Goal: Task Accomplishment & Management: Manage account settings

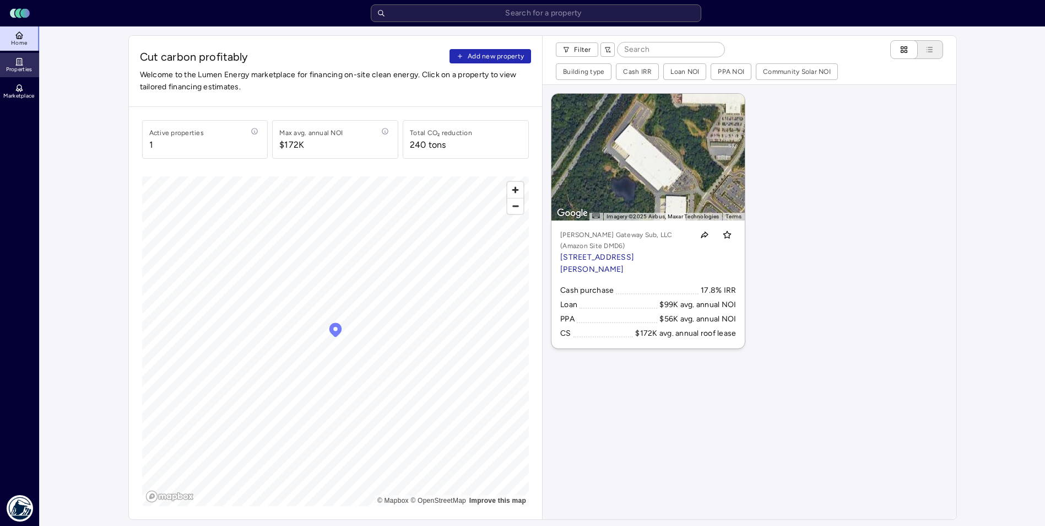
click at [18, 57] on icon at bounding box center [19, 61] width 9 height 9
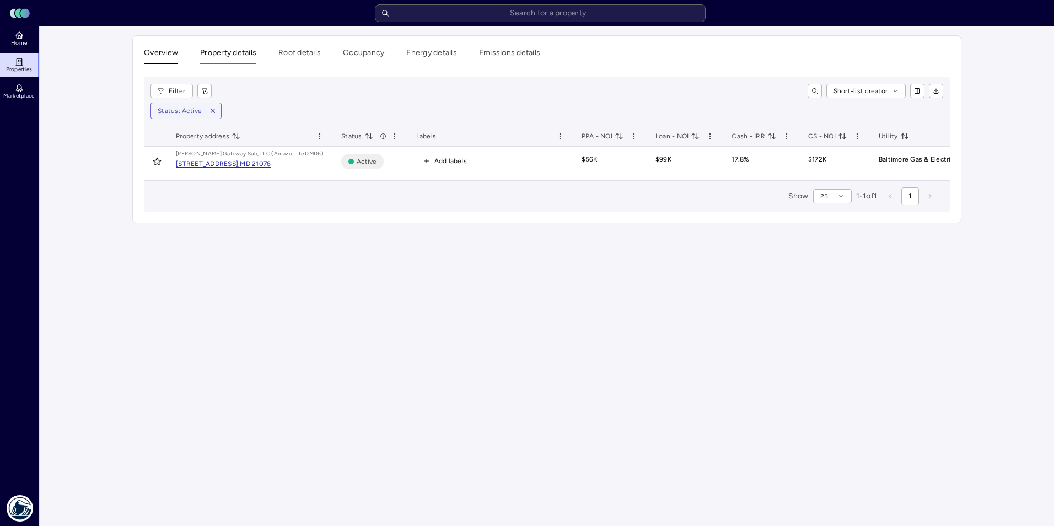
click at [210, 56] on button "Property details" at bounding box center [228, 55] width 56 height 17
click at [308, 50] on button "Roof details" at bounding box center [299, 55] width 42 height 17
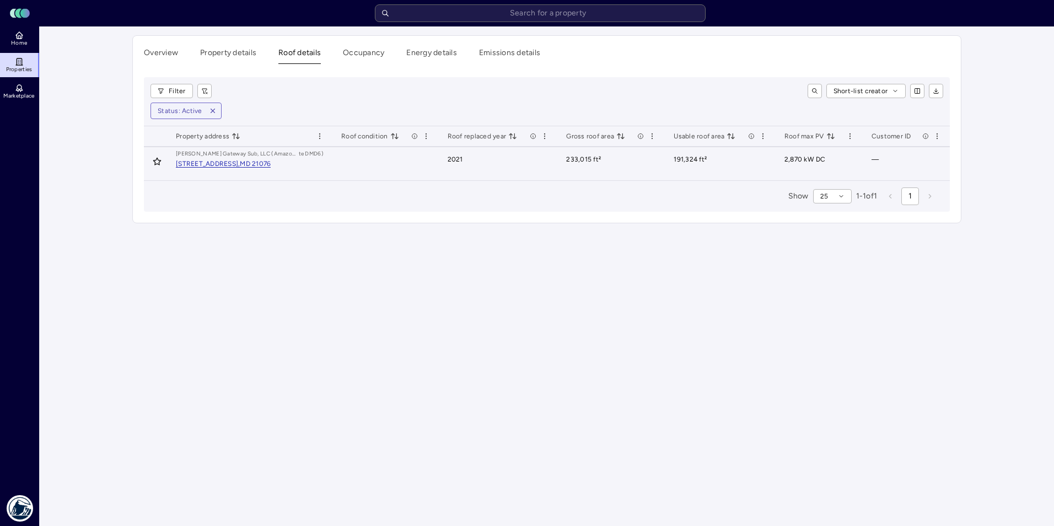
click at [202, 168] on div "PR Preston Gateway Sub, LLC (Amazon Si te DMD6) 7226 Preston Gateway Dr, Hanove…" at bounding box center [250, 159] width 148 height 20
click at [204, 162] on div "[STREET_ADDRESS]," at bounding box center [208, 163] width 64 height 7
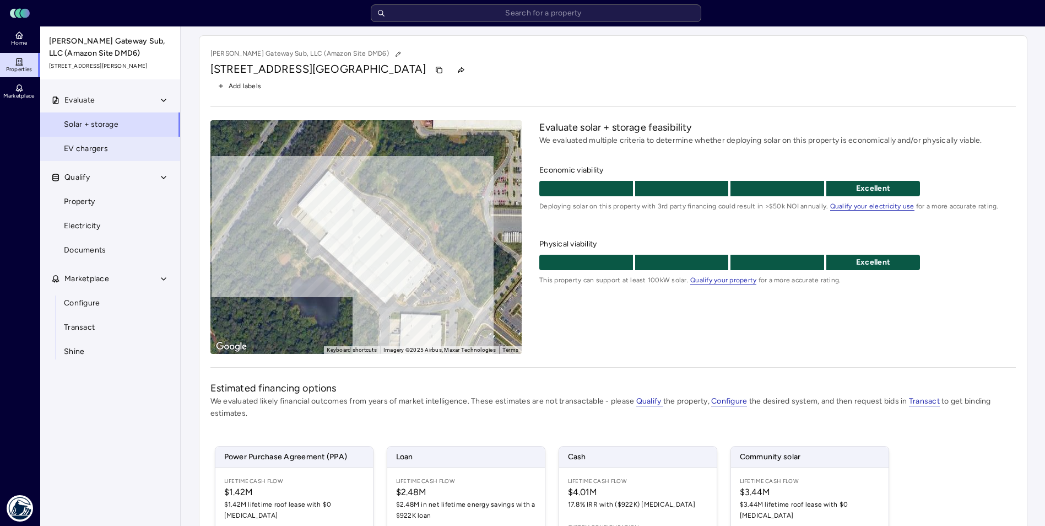
click at [79, 154] on span "EV chargers" at bounding box center [86, 149] width 44 height 12
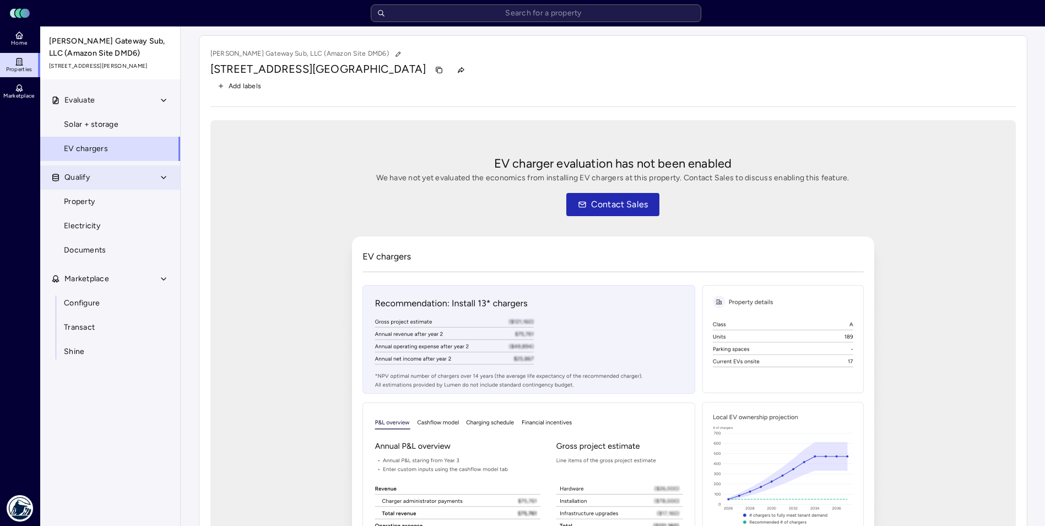
click at [69, 174] on span "Qualify" at bounding box center [76, 177] width 25 height 12
click at [142, 177] on button "Qualify" at bounding box center [110, 177] width 141 height 24
click at [93, 198] on span "Property" at bounding box center [79, 202] width 31 height 12
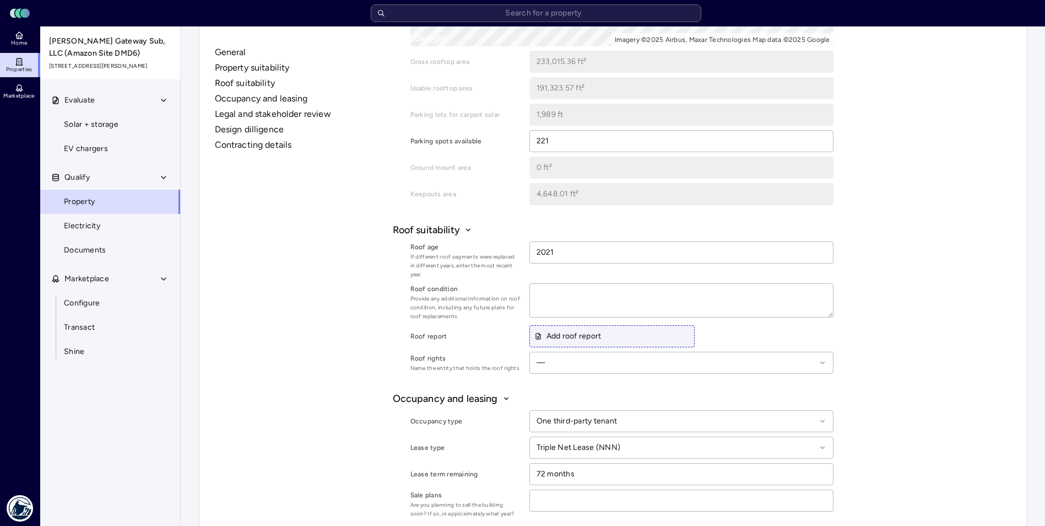
scroll to position [661, 0]
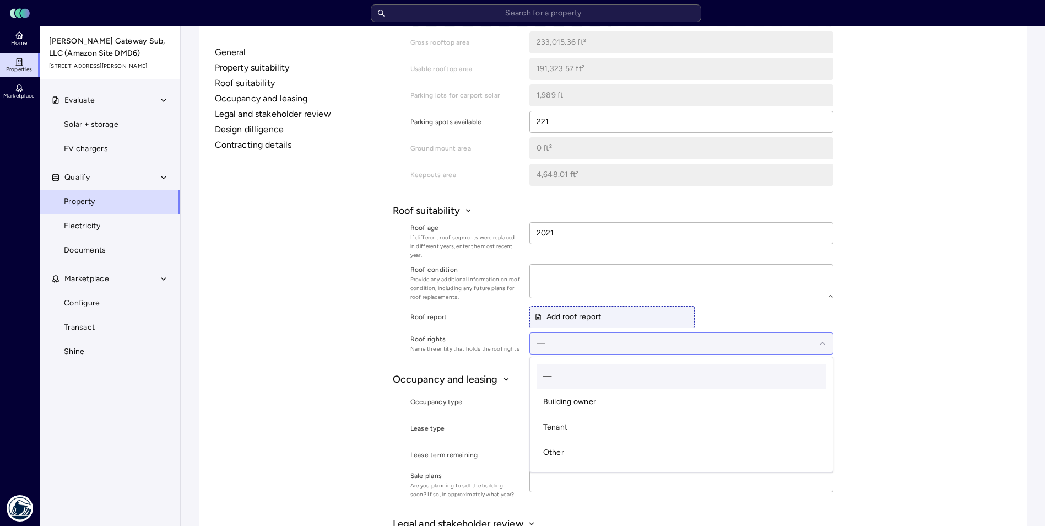
click at [574, 343] on div at bounding box center [676, 343] width 279 height 12
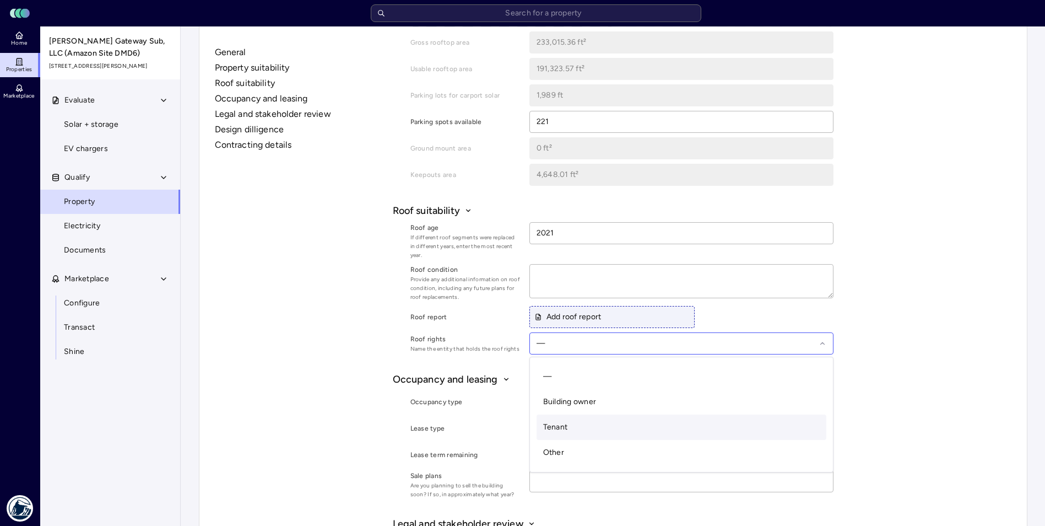
click at [554, 418] on div "Tenant" at bounding box center [682, 426] width 290 height 25
type textarea "x"
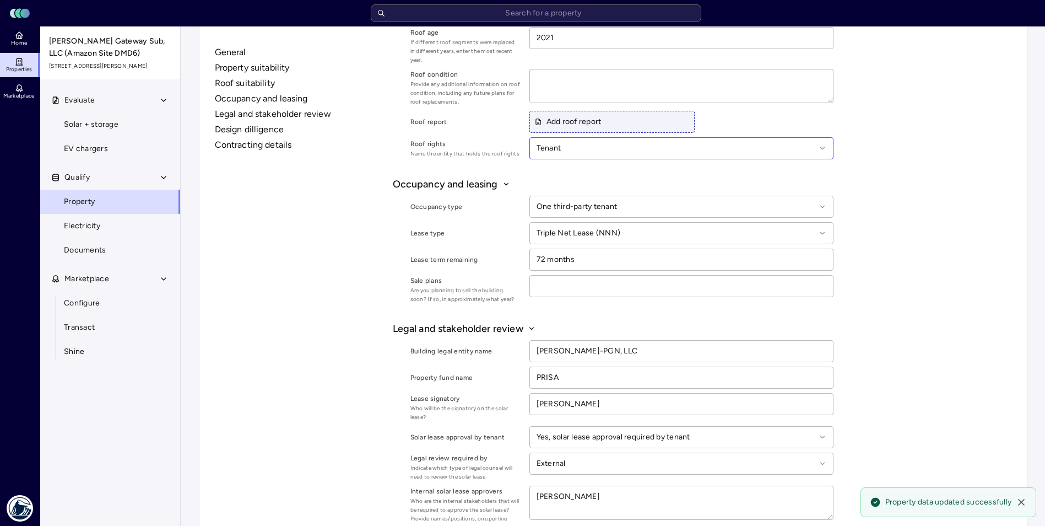
scroll to position [882, 0]
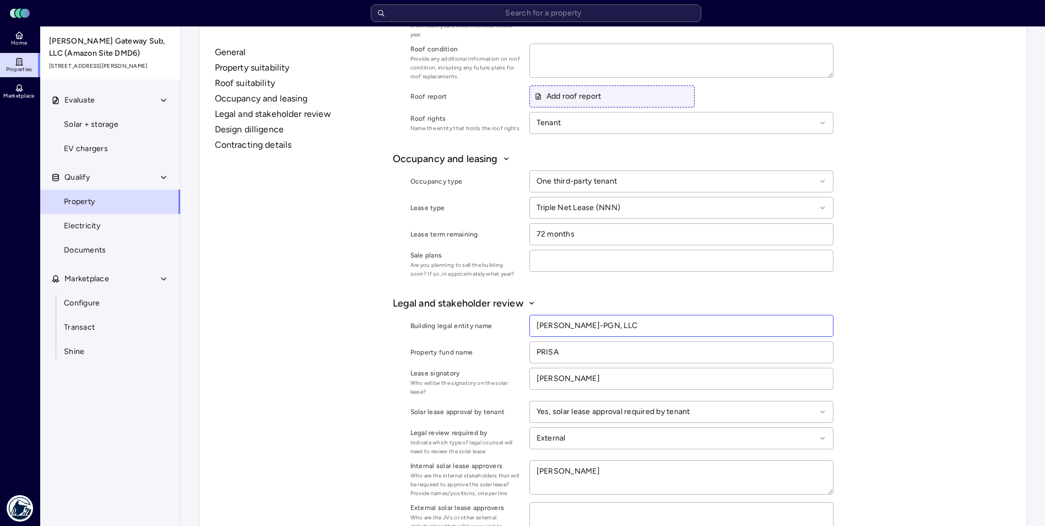
drag, startPoint x: 631, startPoint y: 325, endPoint x: 516, endPoint y: 326, distance: 114.6
click at [516, 326] on div "Building legal entity name Preston Bruce-PGN, LLC" at bounding box center [622, 326] width 423 height 22
type input "P"
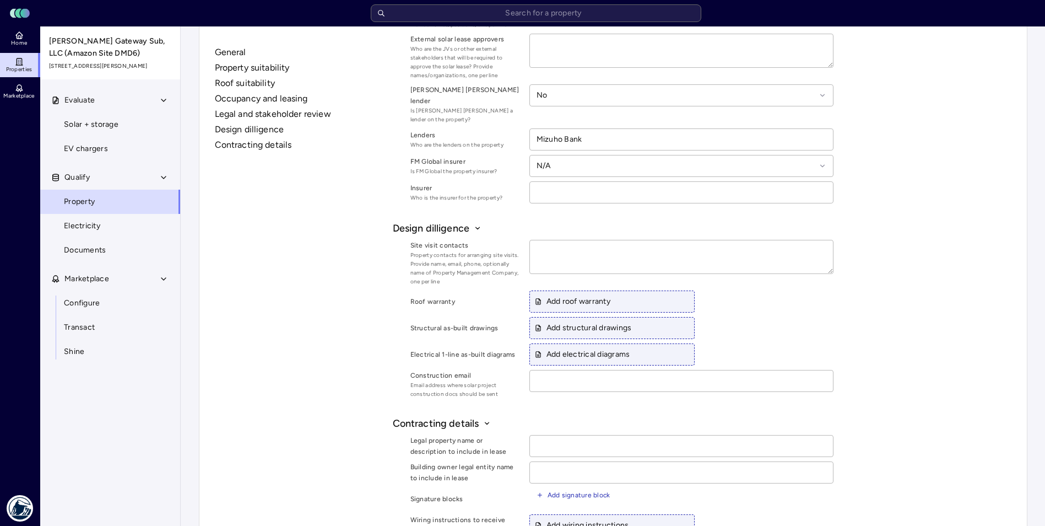
scroll to position [1372, 0]
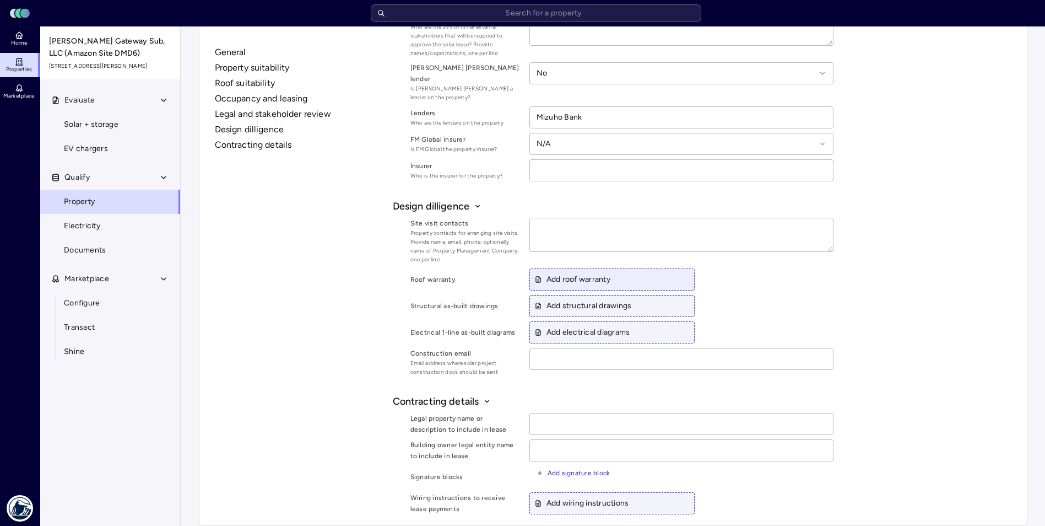
type input "[PERSON_NAME] Sub, LLC"
type textarea "x"
click at [571, 273] on span "Add roof warranty" at bounding box center [573, 279] width 76 height 12
type textarea "x"
type input "C:\fakepath\7226 Preston Gateway Dr-Manufacturer Warranty-202110211600 (1).pdf"
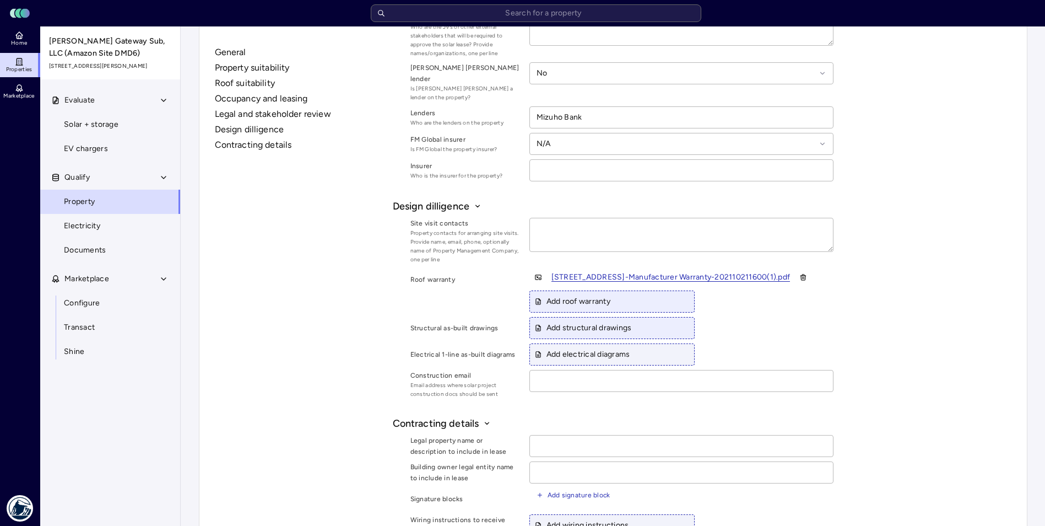
click at [571, 322] on span "Add structural drawings" at bounding box center [584, 328] width 98 height 12
type input "C:\fakepath\PGN Lot 2 Building Architectural Plans - 6.17.20.pdf"
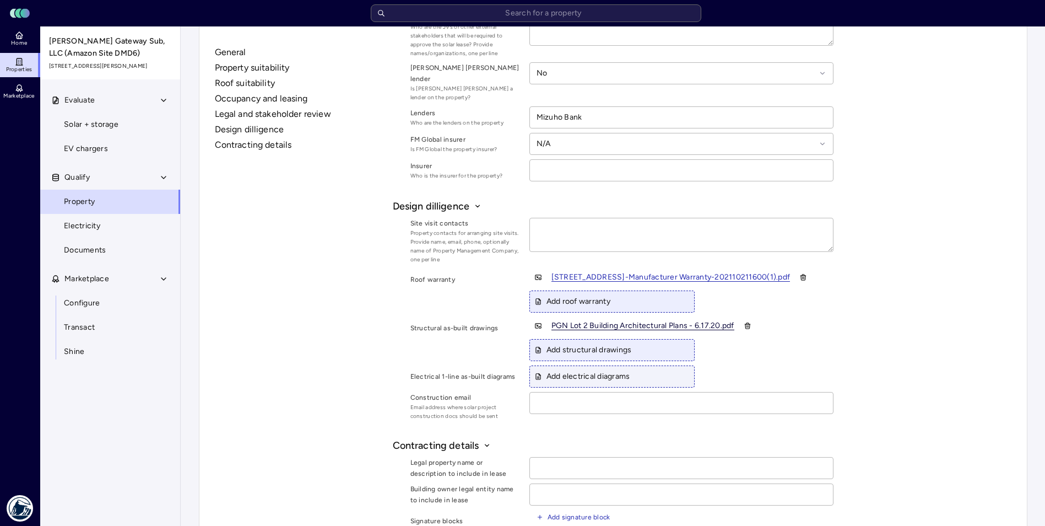
click at [606, 322] on div "PGN Lot 2 Building Architectural Plans - 6.1" at bounding box center [628, 326] width 153 height 8
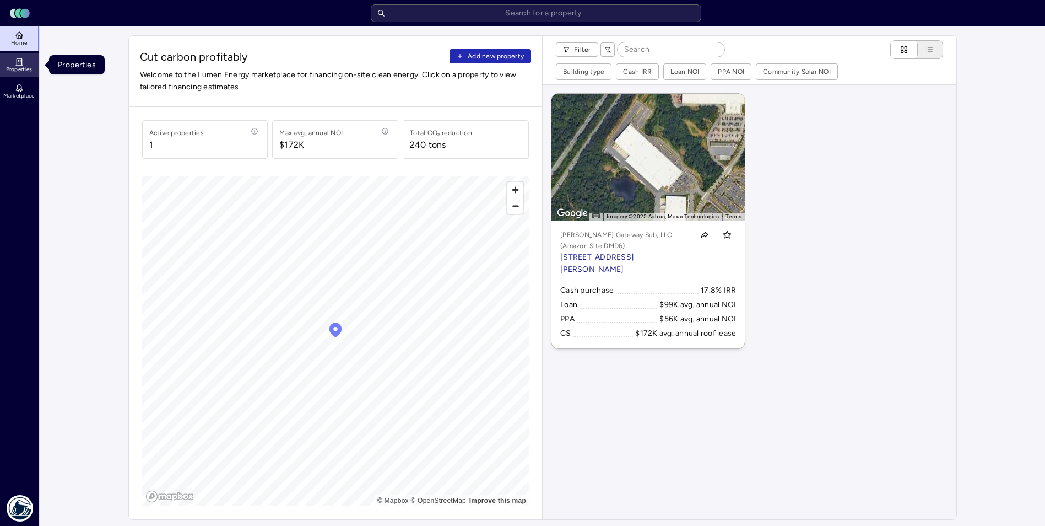
click at [15, 61] on icon at bounding box center [19, 61] width 9 height 9
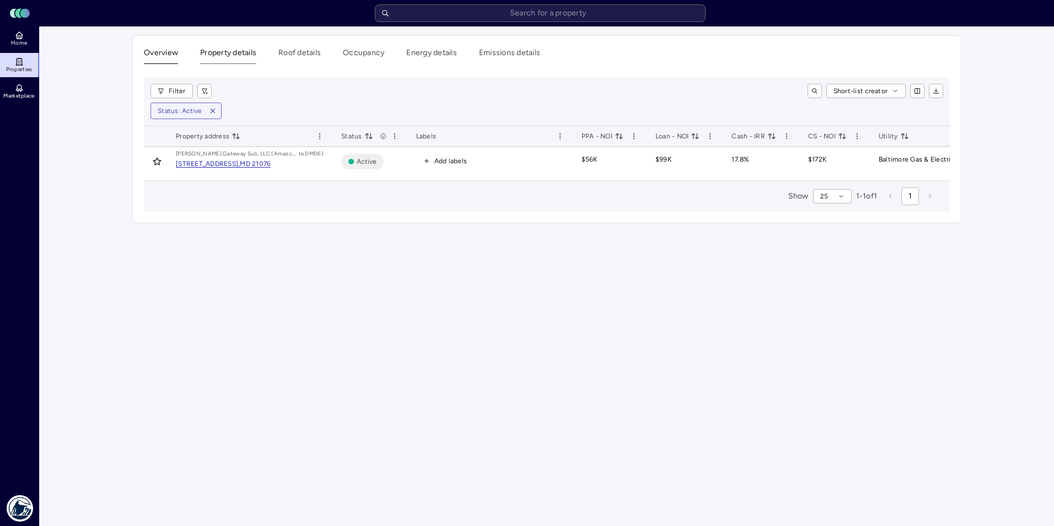
click at [216, 55] on button "Property details" at bounding box center [228, 55] width 56 height 17
click at [294, 55] on button "Roof details" at bounding box center [299, 55] width 42 height 17
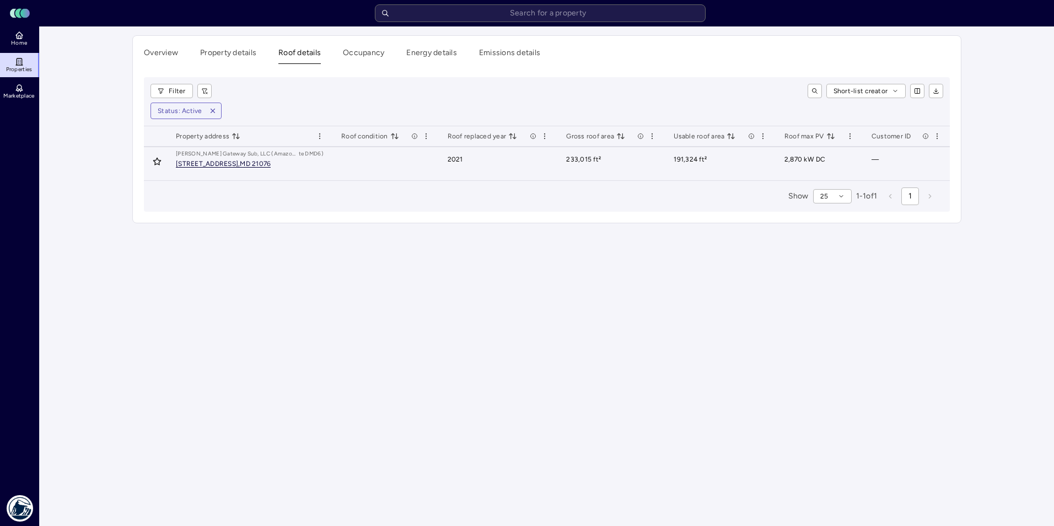
click at [238, 164] on div "[STREET_ADDRESS]," at bounding box center [208, 163] width 64 height 7
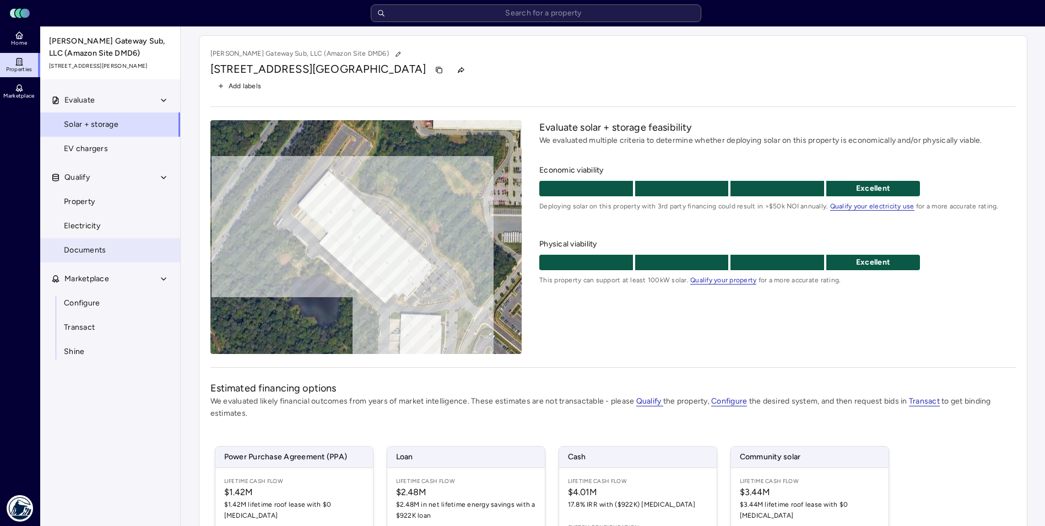
click at [71, 242] on link "Documents" at bounding box center [110, 250] width 141 height 24
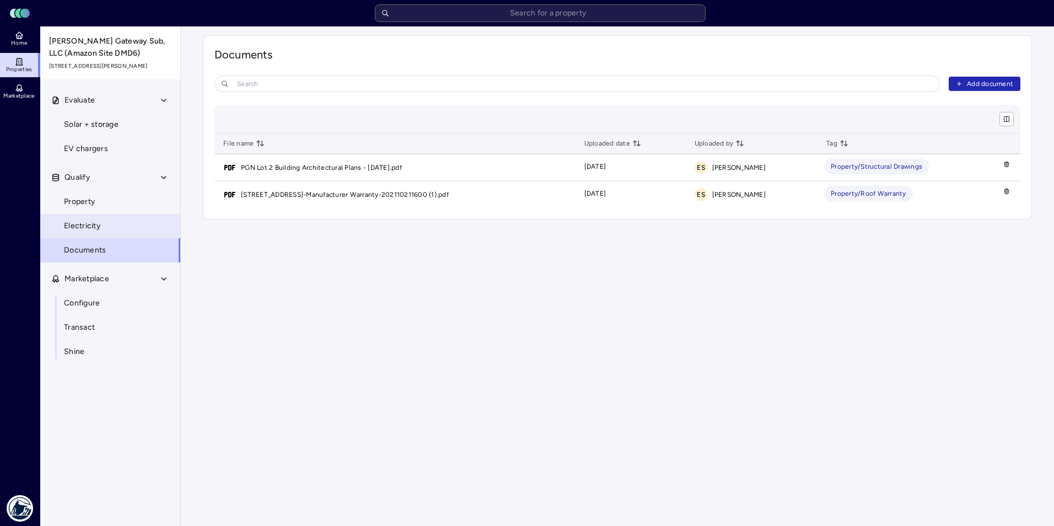
click at [90, 221] on span "Electricity" at bounding box center [82, 226] width 36 height 12
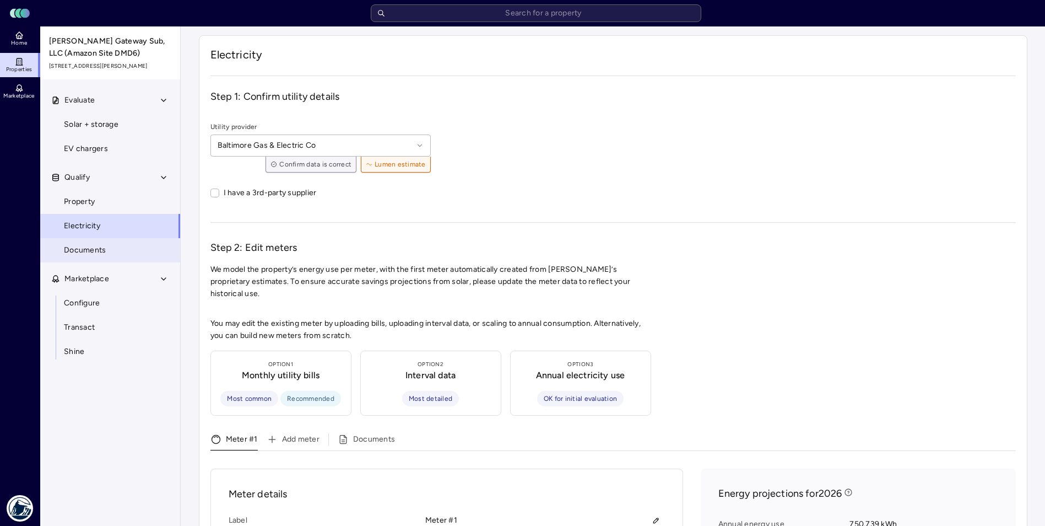
click at [103, 245] on span "Documents" at bounding box center [85, 250] width 42 height 12
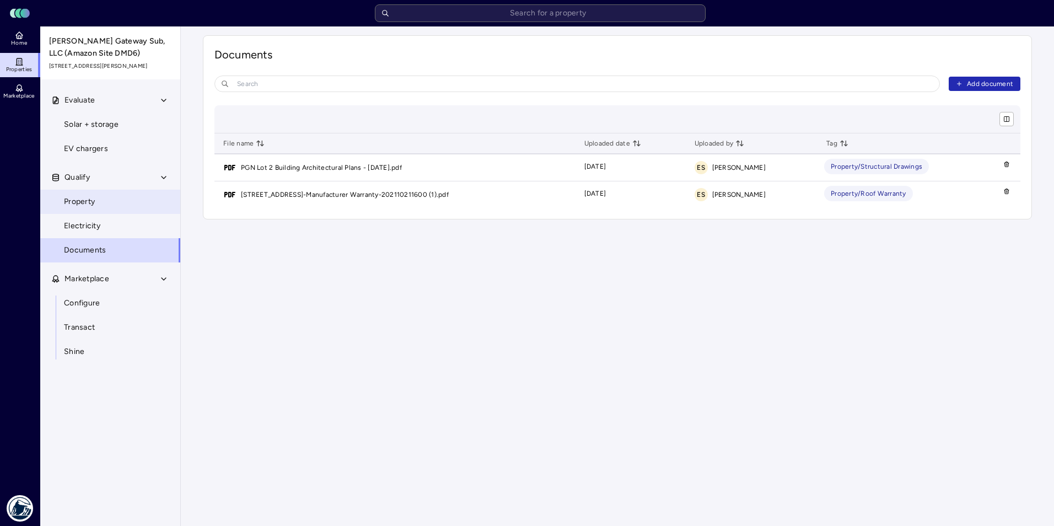
click at [67, 196] on span "Property" at bounding box center [79, 202] width 31 height 12
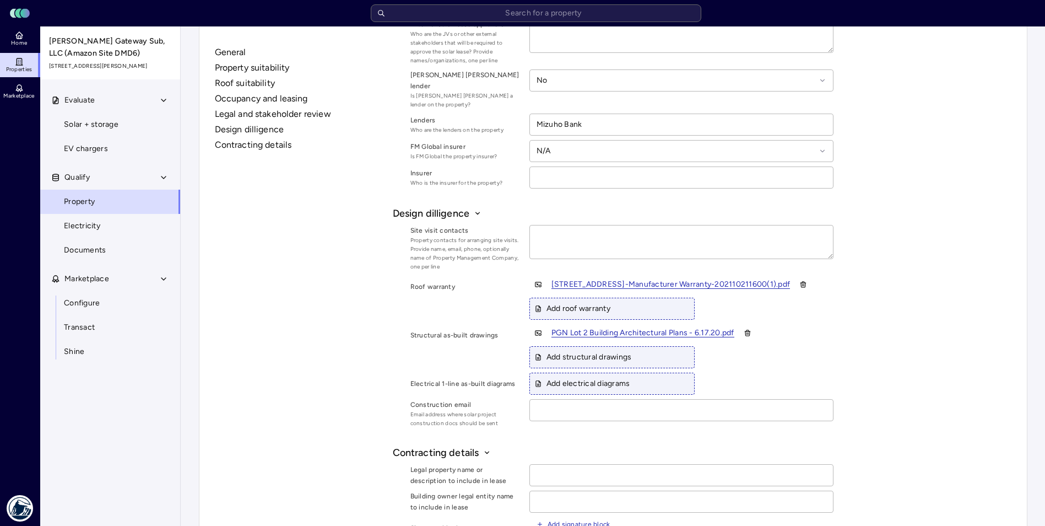
scroll to position [1416, 0]
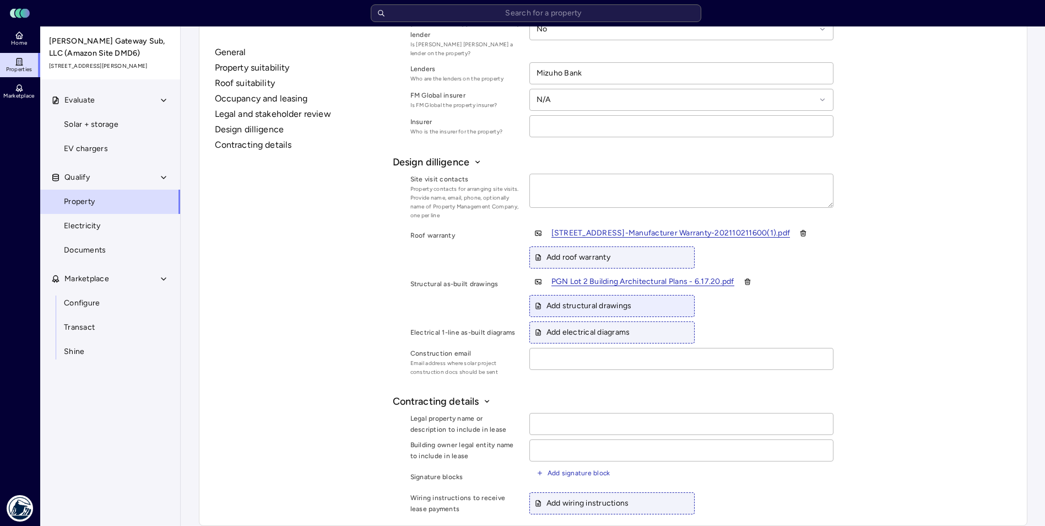
click at [567, 300] on span "Add structural drawings" at bounding box center [584, 306] width 98 height 12
type input "C:\fakepath\DMD6-Permit_Set-TI_Plans_Phase_1.0-Rev0-20200901.pdf"
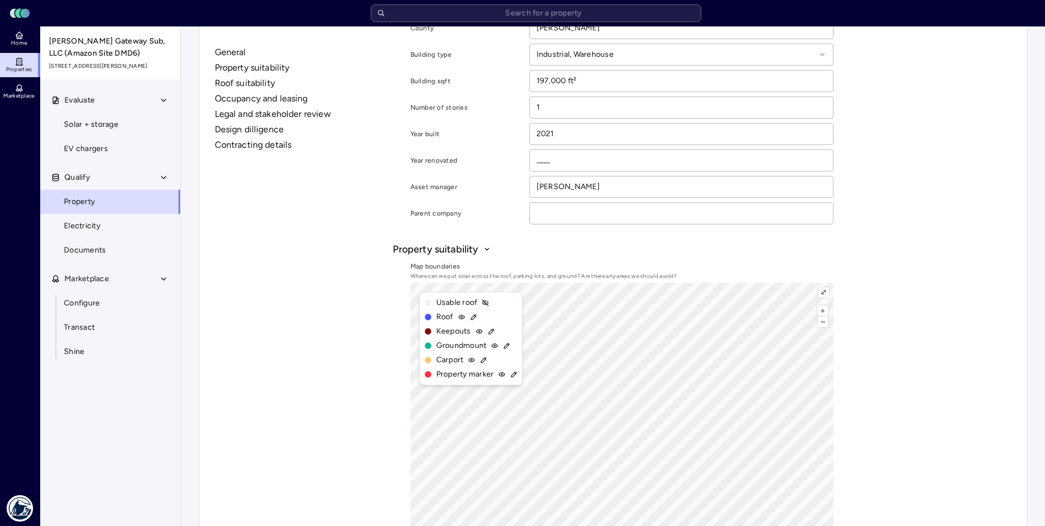
scroll to position [0, 0]
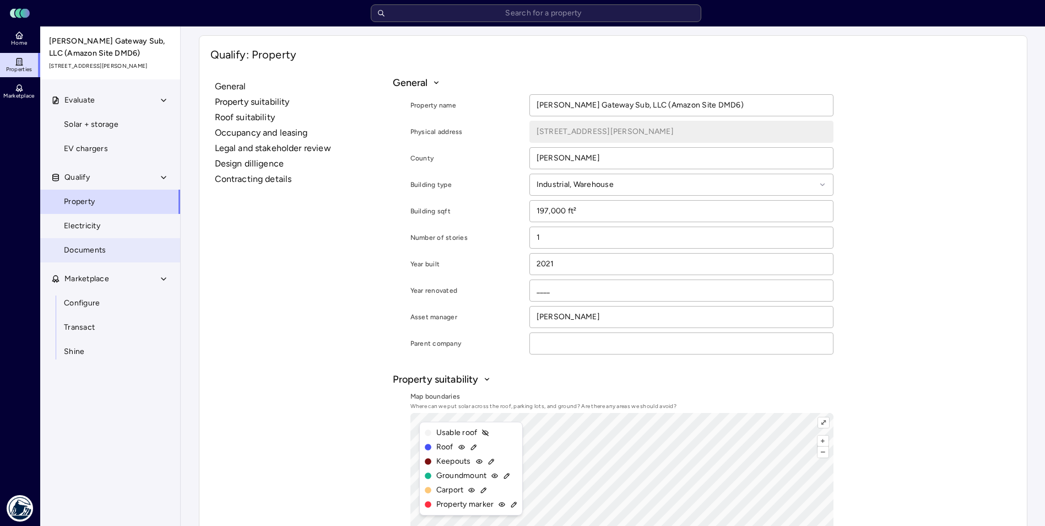
click at [80, 249] on span "Documents" at bounding box center [85, 250] width 42 height 12
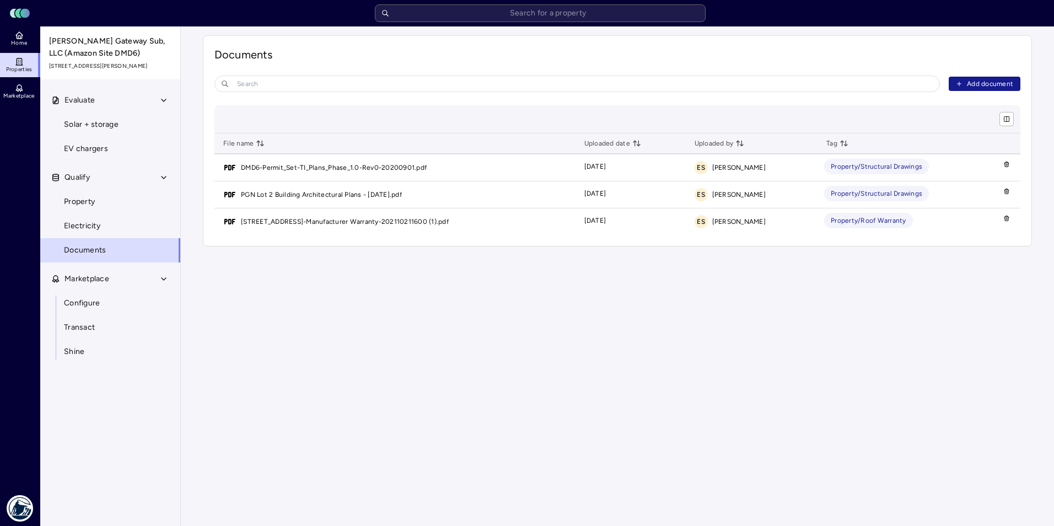
click at [972, 81] on span "Add document" at bounding box center [990, 83] width 46 height 11
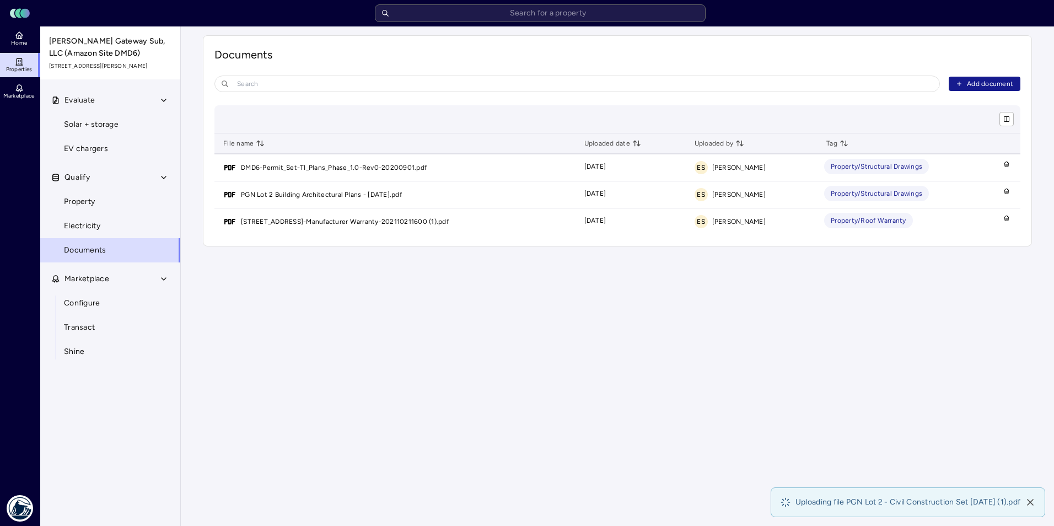
click at [976, 87] on span "Add document" at bounding box center [990, 83] width 46 height 11
click at [96, 225] on span "Electricity" at bounding box center [82, 226] width 36 height 12
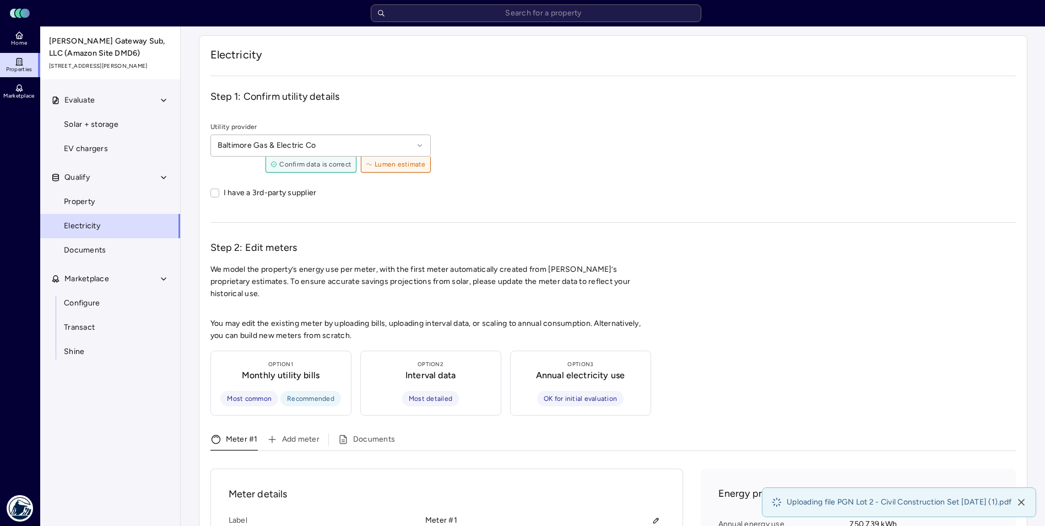
click at [314, 164] on span "Confirm data is correct" at bounding box center [311, 164] width 81 height 11
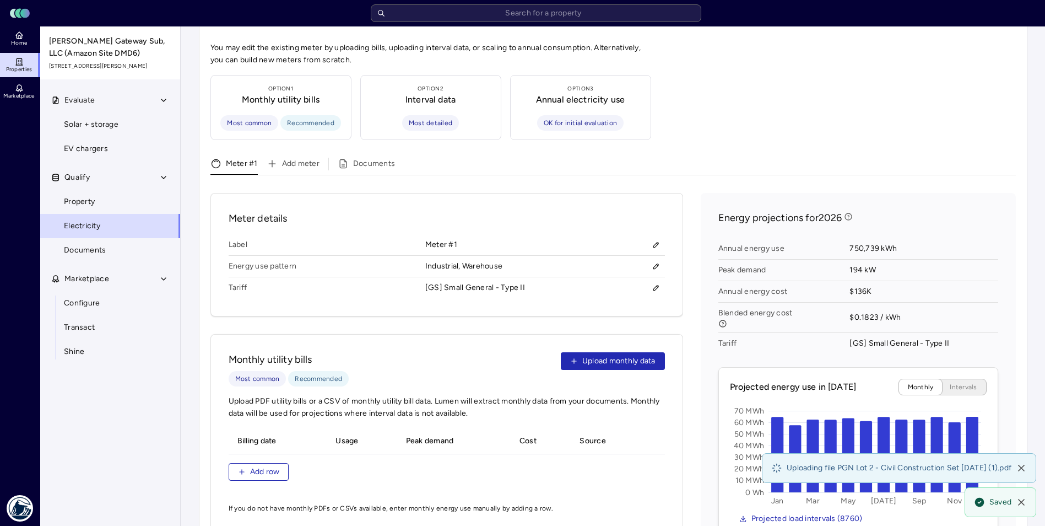
scroll to position [331, 0]
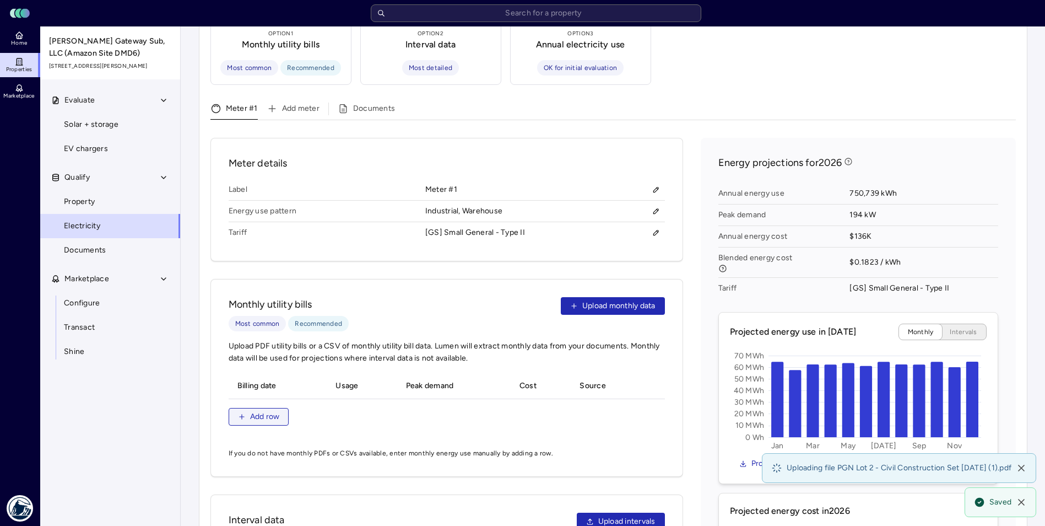
click at [273, 411] on span "Add row" at bounding box center [265, 417] width 30 height 12
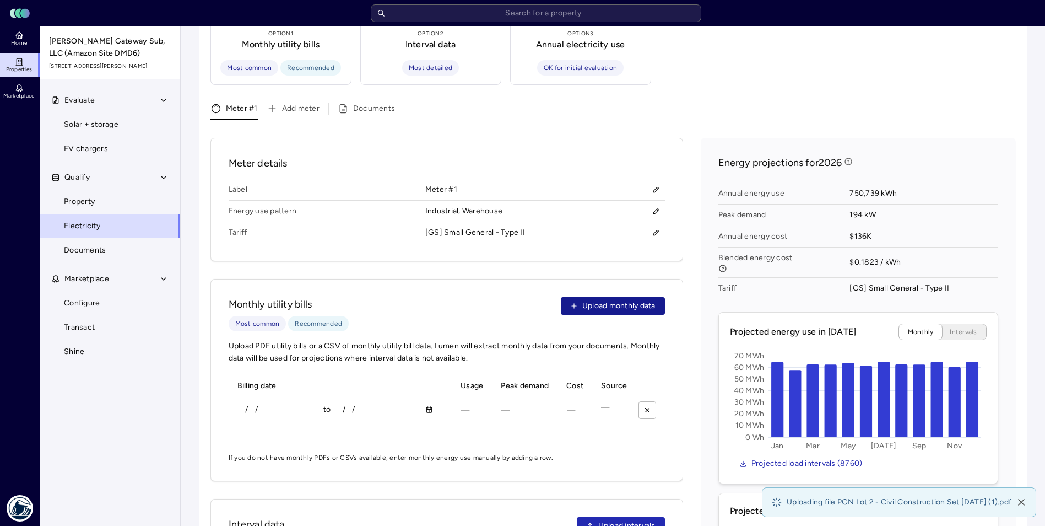
click at [609, 300] on span "Upload monthly data" at bounding box center [618, 306] width 73 height 12
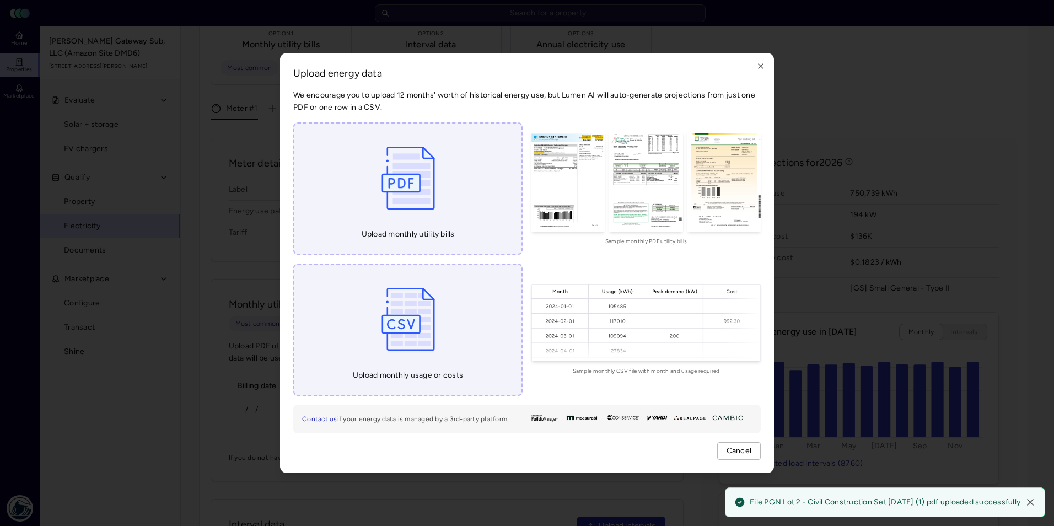
click at [426, 178] on img at bounding box center [408, 178] width 64 height 83
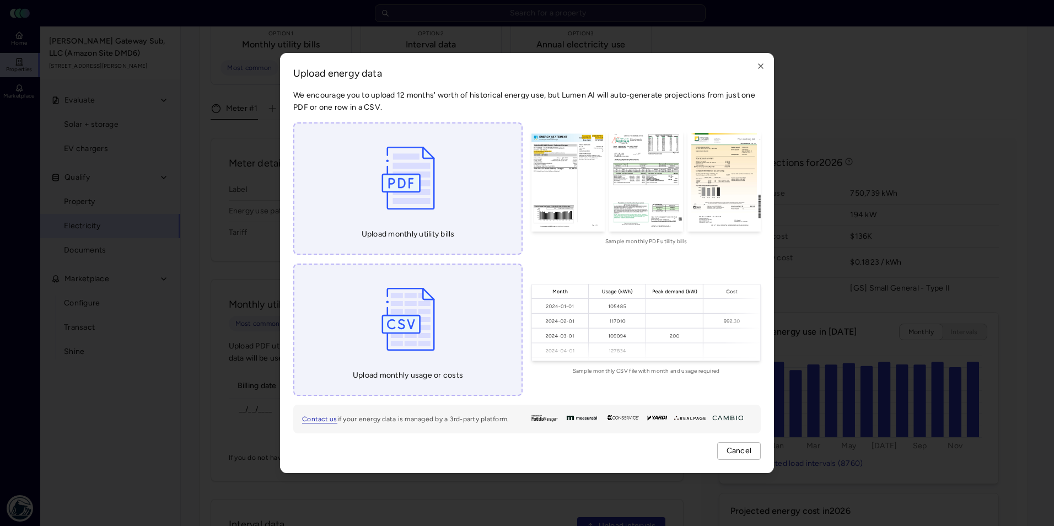
type input "C:\fakepath\Utility Invoices [DATE] - Current.pdf"
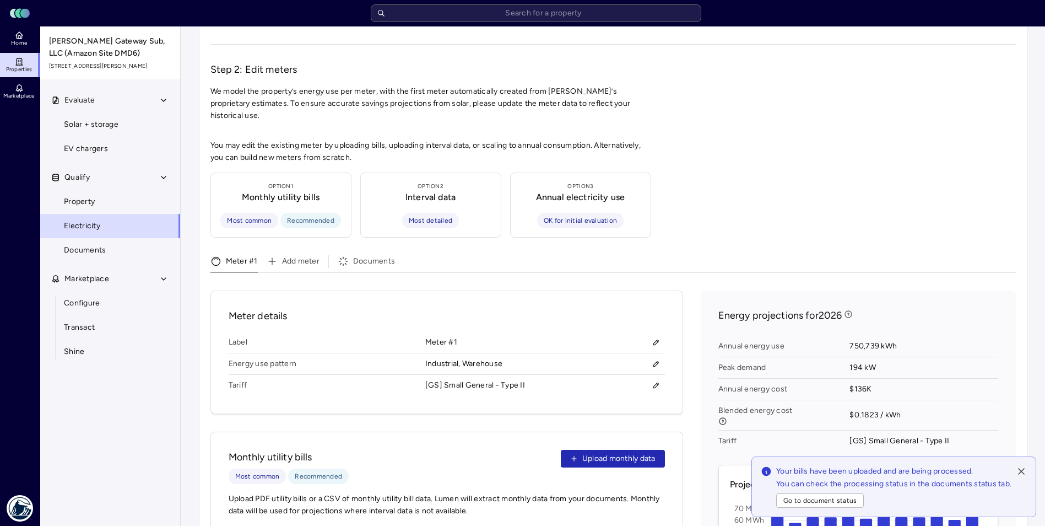
scroll to position [165, 0]
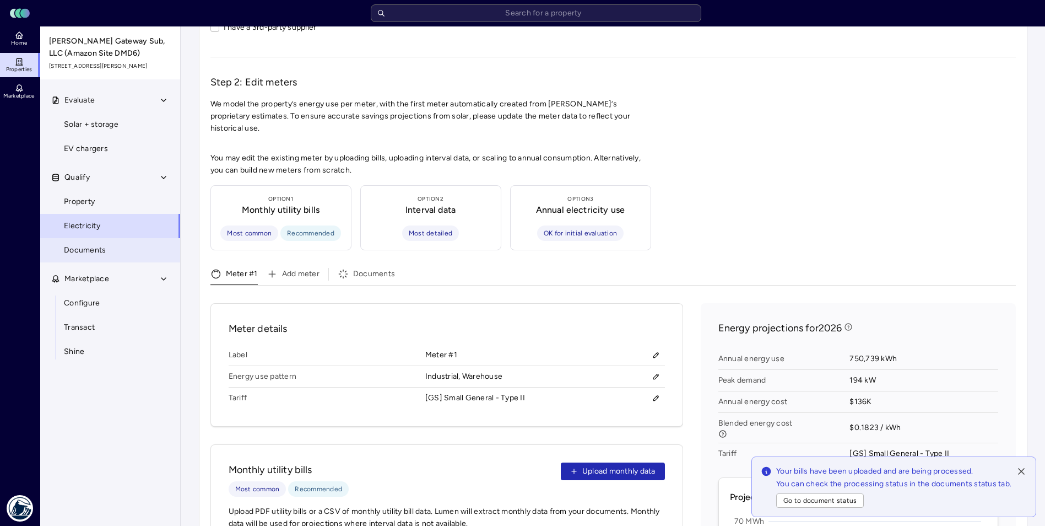
click at [95, 253] on span "Documents" at bounding box center [85, 250] width 42 height 12
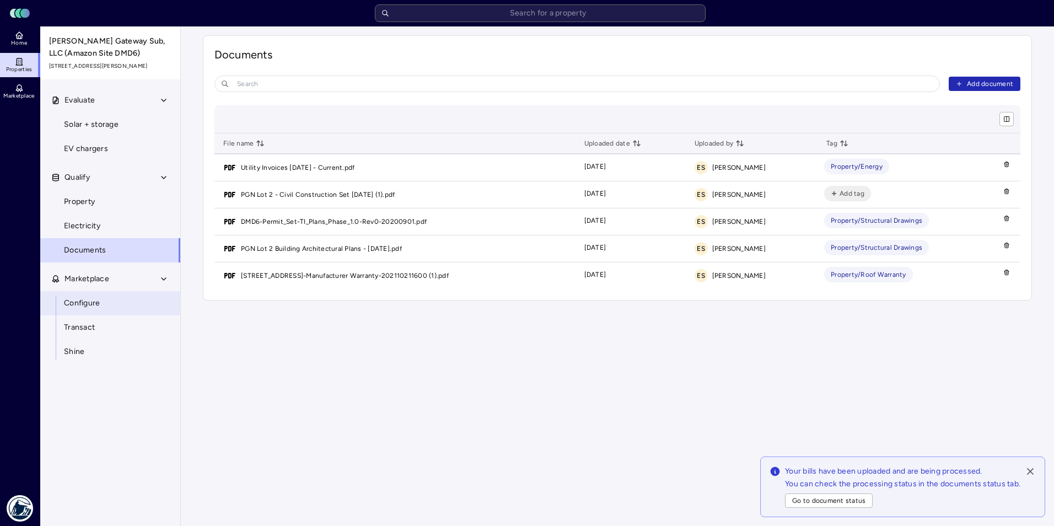
click at [84, 300] on span "Configure" at bounding box center [82, 303] width 36 height 12
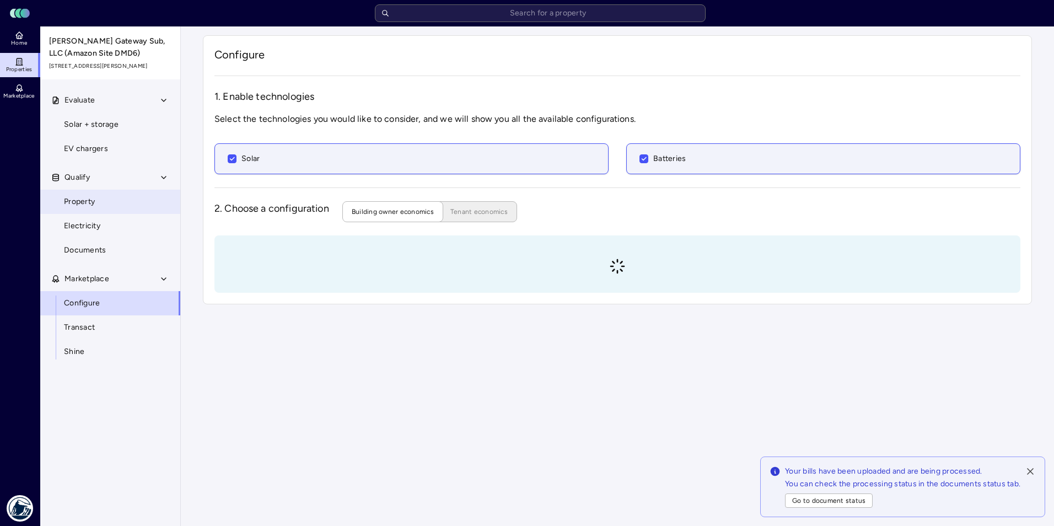
click at [94, 201] on span "Property" at bounding box center [79, 202] width 31 height 12
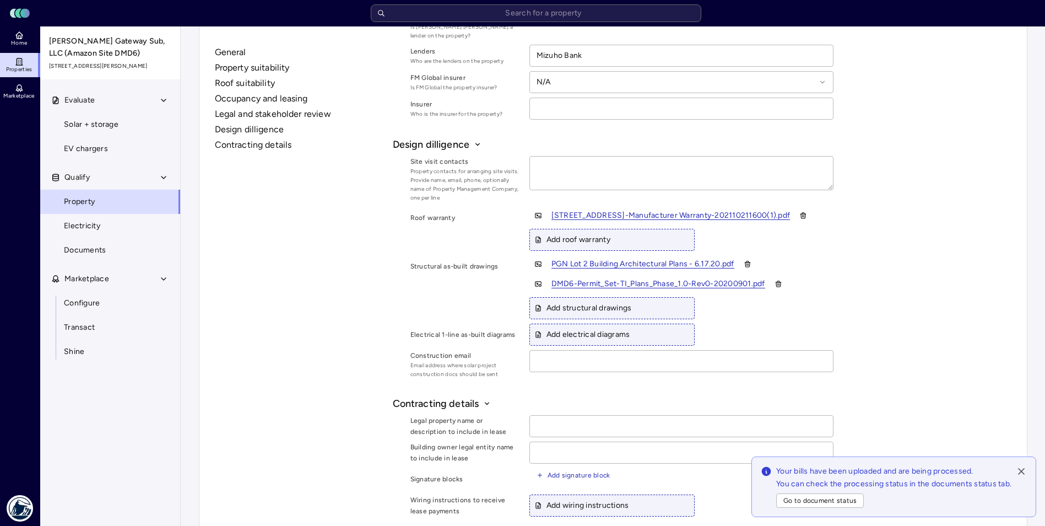
scroll to position [1436, 0]
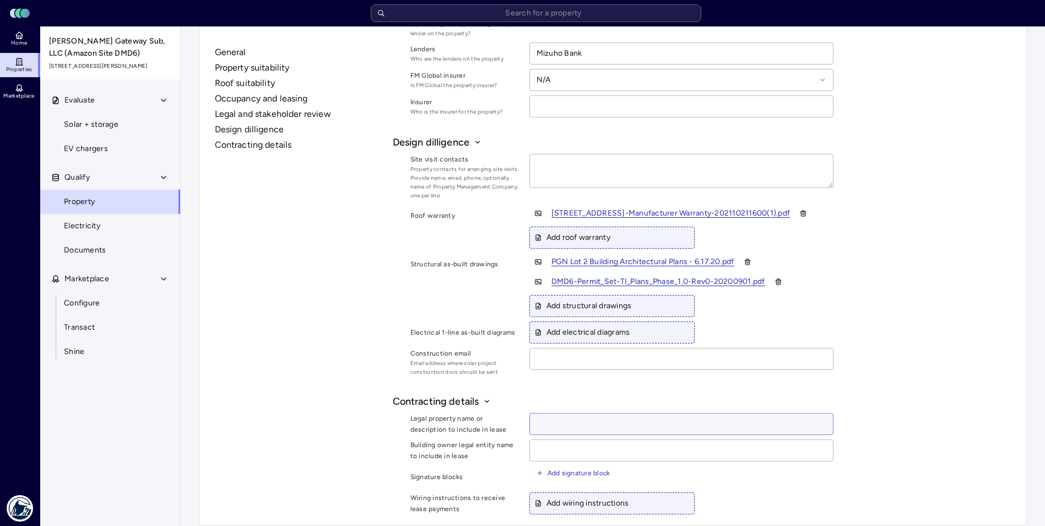
click at [553, 413] on input at bounding box center [681, 423] width 303 height 21
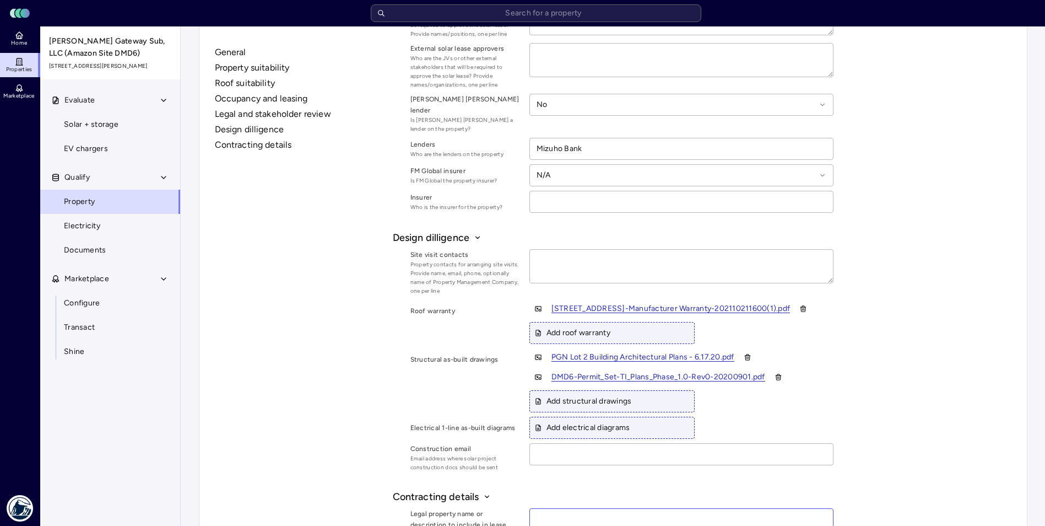
scroll to position [1326, 0]
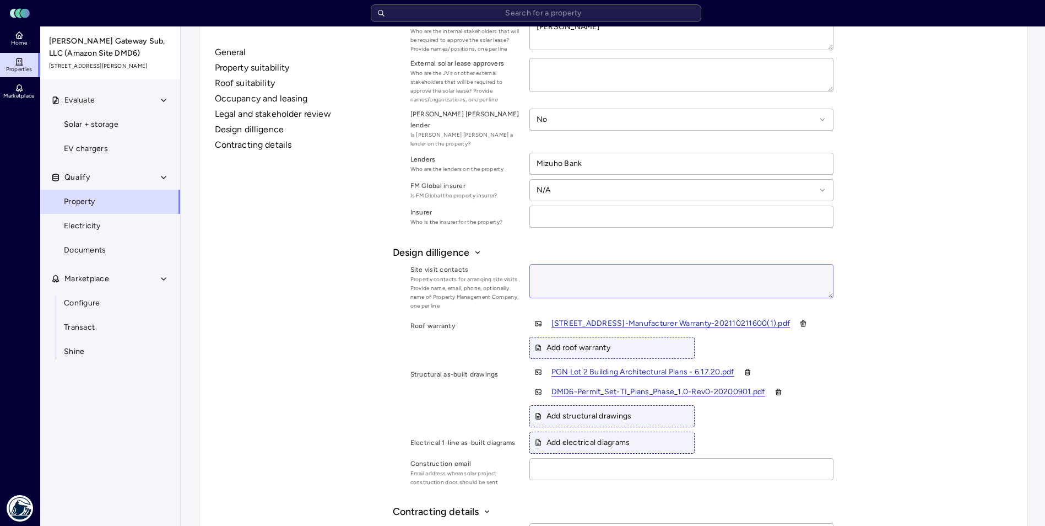
click at [555, 265] on textarea at bounding box center [681, 281] width 303 height 33
type textarea "x"
type textarea "O"
type textarea "x"
type textarea "On"
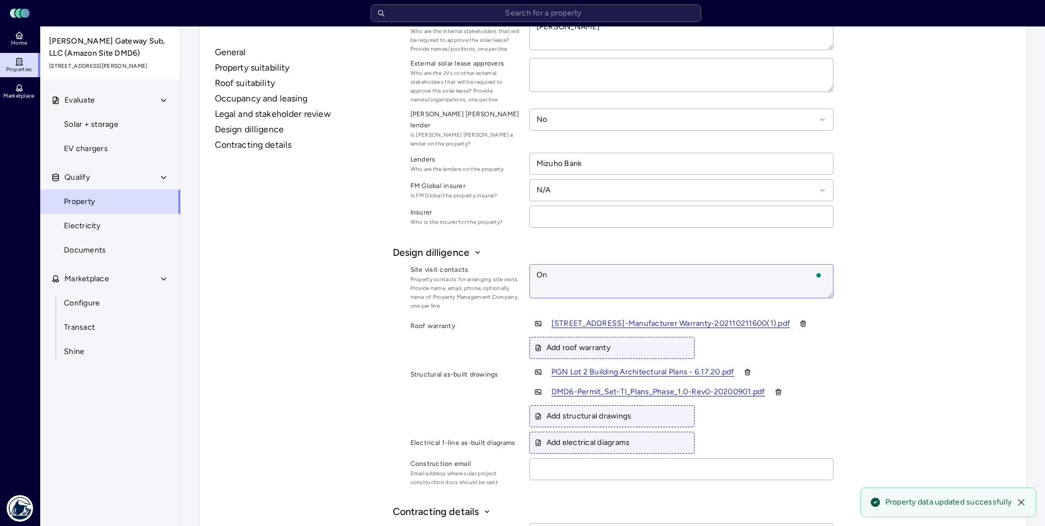
type textarea "x"
type textarea "Ons"
type textarea "x"
type textarea "Onsi"
type textarea "x"
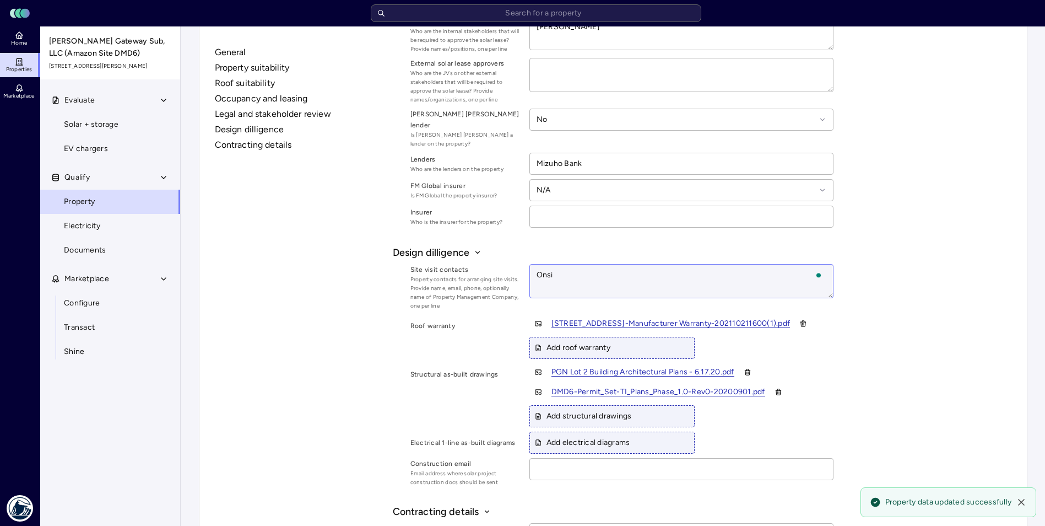
type textarea "Onsit"
type textarea "x"
type textarea "Onsite"
type textarea "x"
type textarea "Onsite"
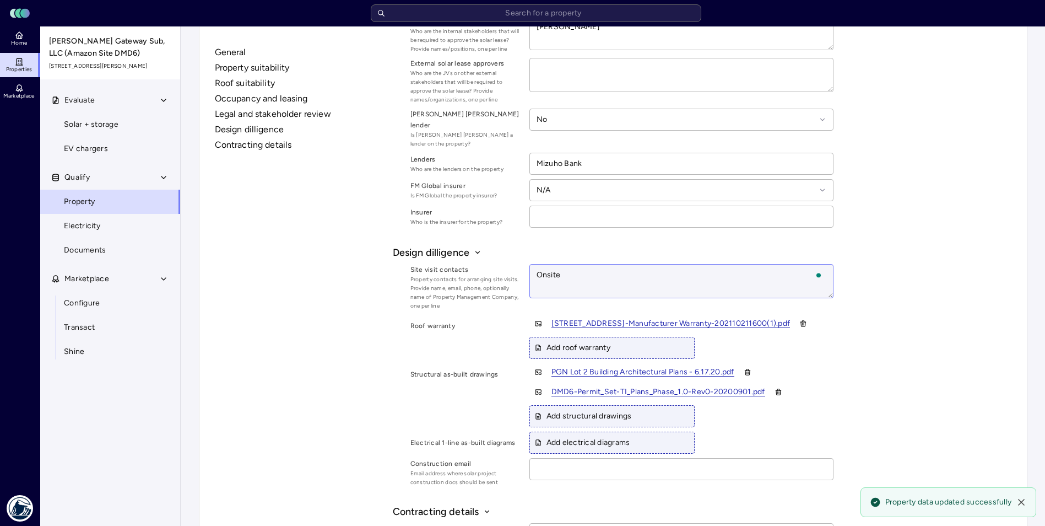
type textarea "x"
type textarea "Onsite C"
type textarea "x"
type textarea "Onsite Co"
type textarea "x"
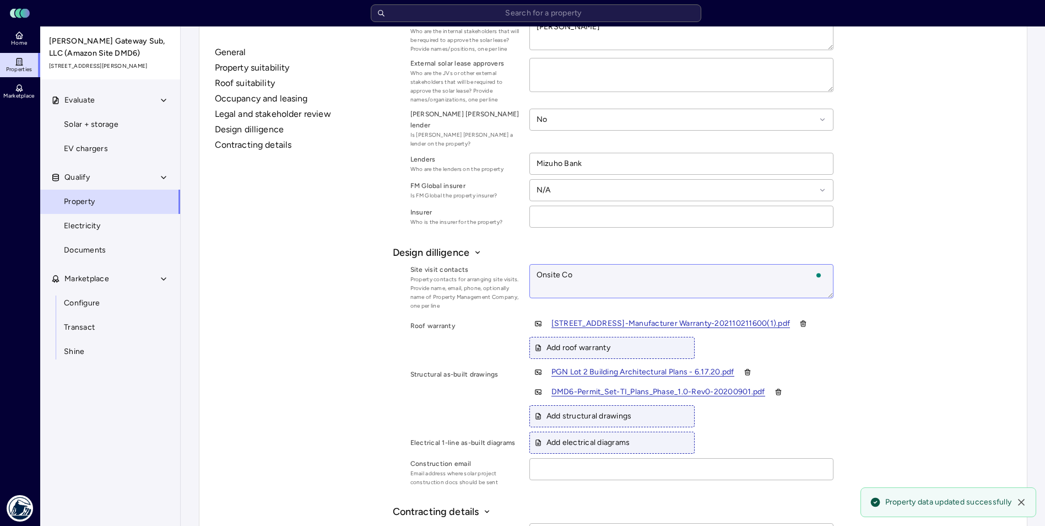
type textarea "Onsite Con"
type textarea "x"
type textarea "Onsite Cont"
type textarea "x"
type textarea "Onsite Conta"
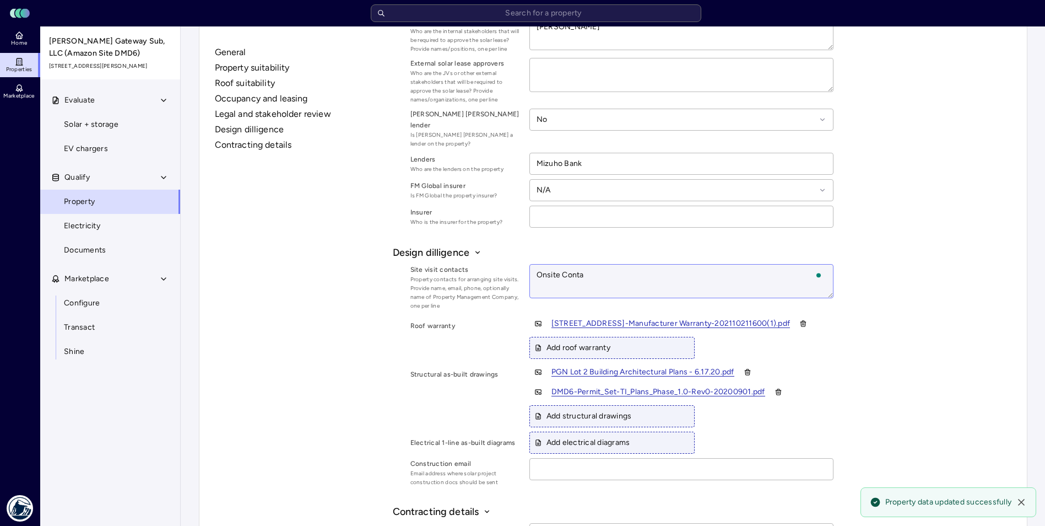
type textarea "x"
type textarea "Onsite Contac"
type textarea "x"
type textarea "Onsite Contact"
type textarea "x"
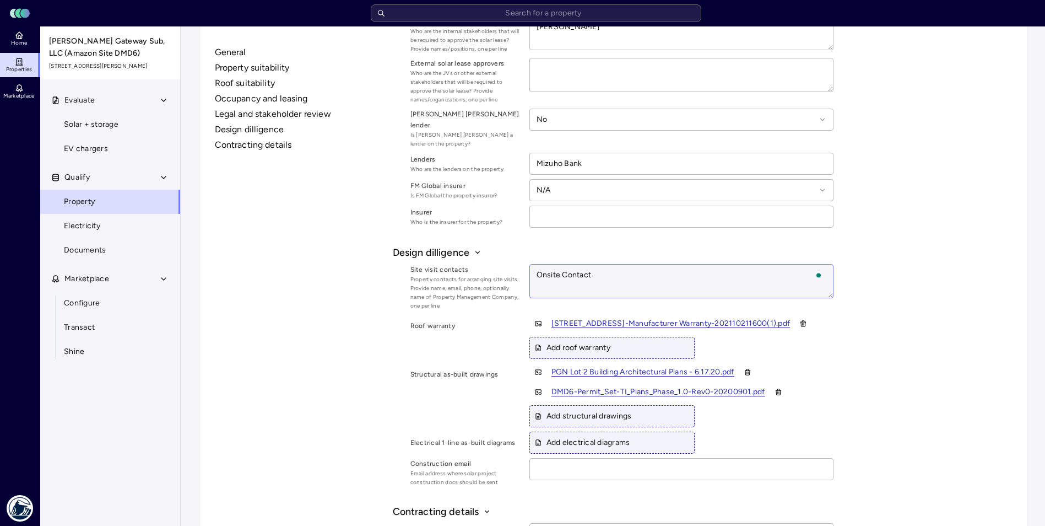
type textarea "Onsite Contact"
type textarea "x"
type textarea "Onsite Contact a"
type textarea "x"
type textarea "Onsite Contact at"
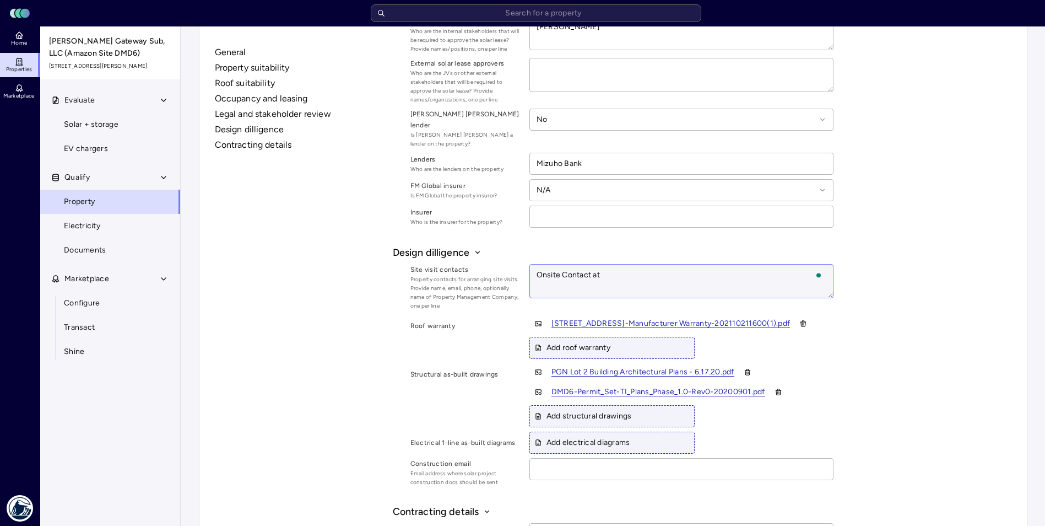
type textarea "x"
type textarea "Onsite Contact at"
type textarea "x"
type textarea "Onsite Contact at A"
type textarea "x"
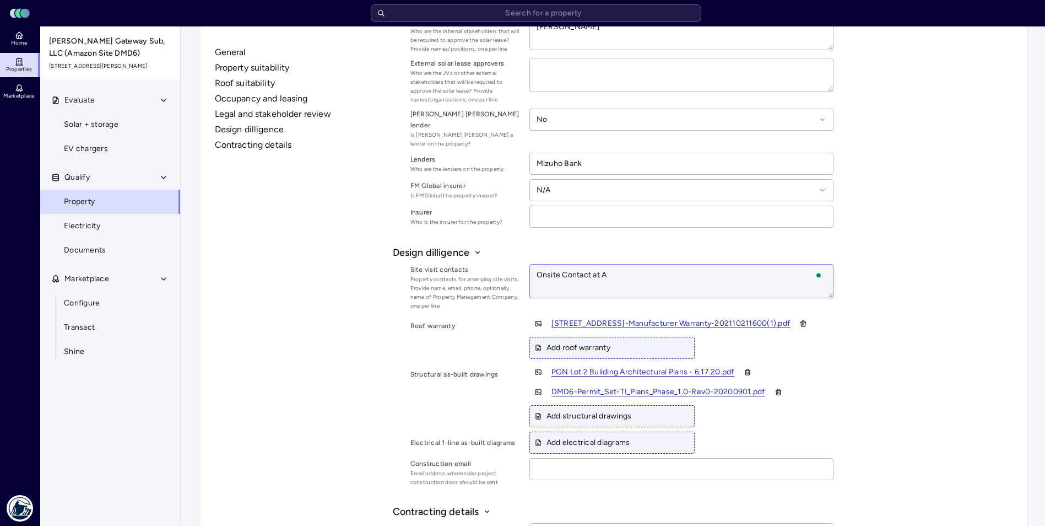
type textarea "Onsite Contact at"
type textarea "x"
type textarea "Onsite Contact at"
type textarea "x"
type textarea "Onsite Contact a"
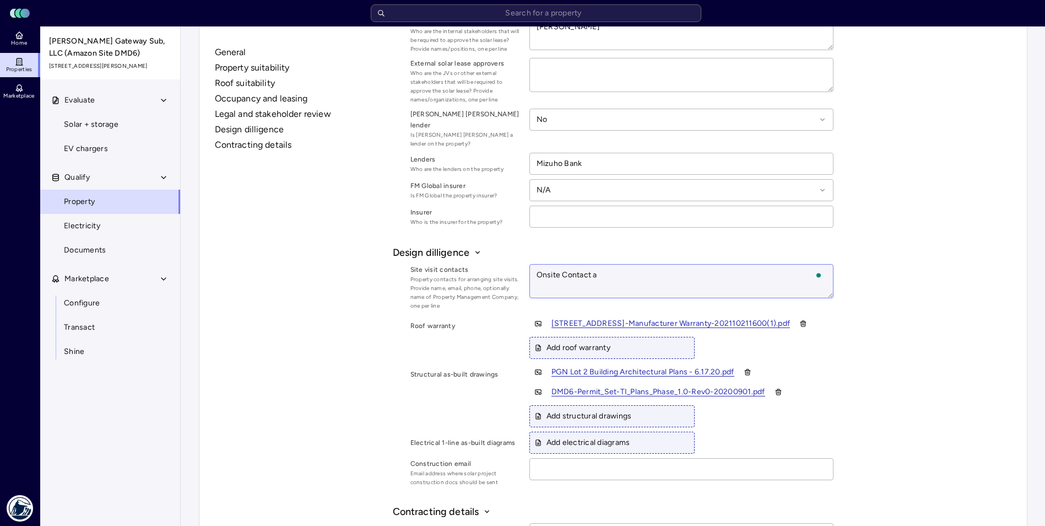
type textarea "x"
type textarea "Onsite Contact"
type textarea "x"
type textarea "Onsite Contact"
type textarea "x"
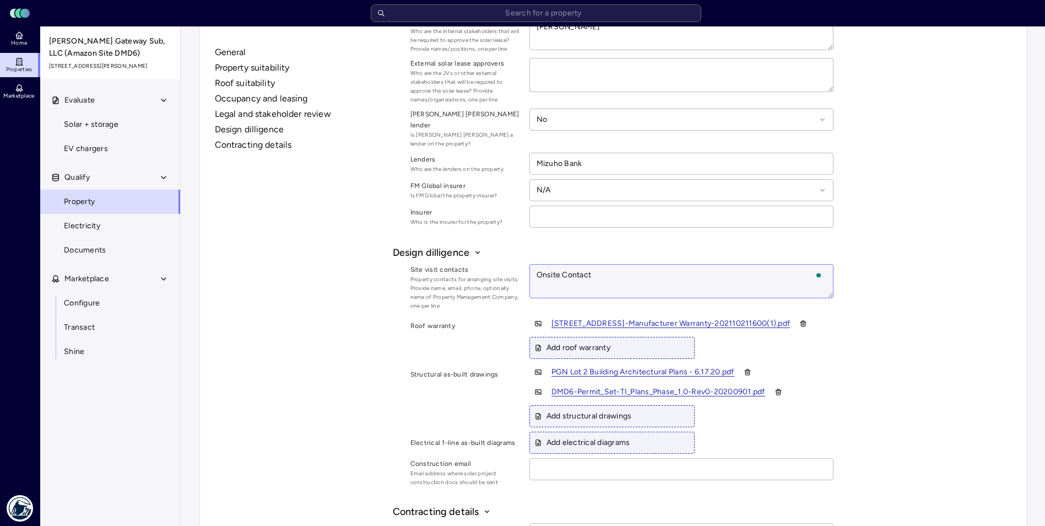
type textarea "Onsite Contac"
type textarea "x"
type textarea "Onsite Conta"
type textarea "x"
type textarea "Onsite Cont"
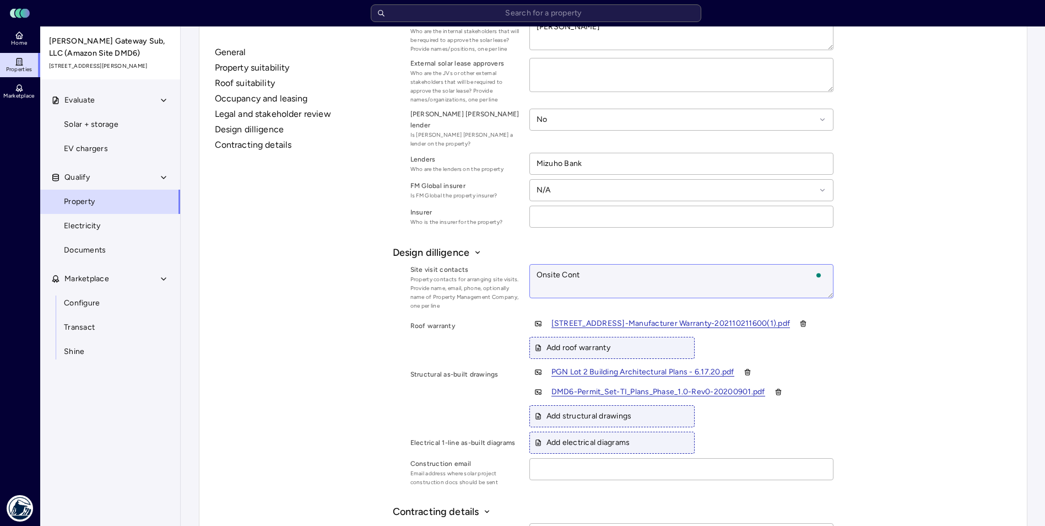
type textarea "x"
type textarea "Onsite Con"
type textarea "x"
type textarea "Onsite Co"
type textarea "x"
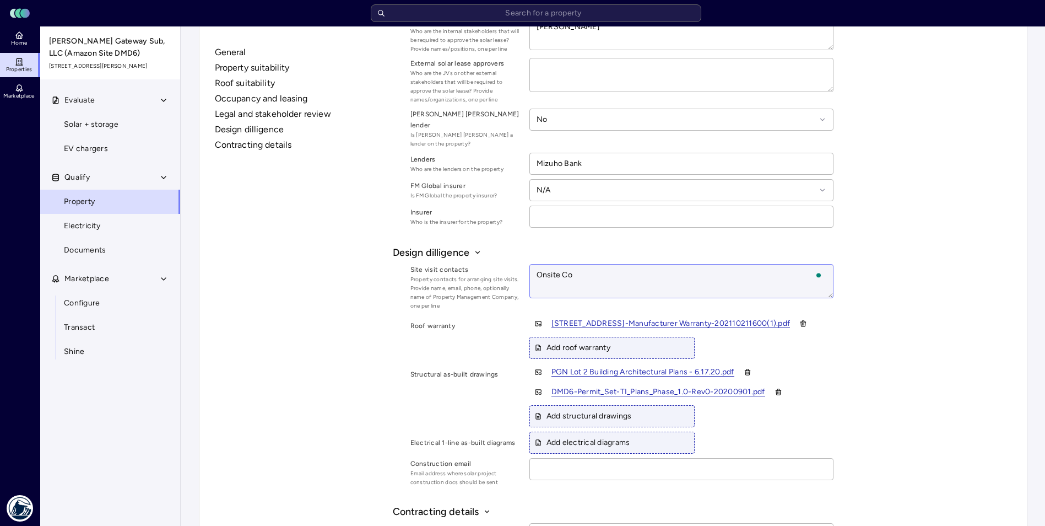
type textarea "Onsite C"
type textarea "x"
type textarea "Onsite"
type textarea "x"
type textarea "Onsite"
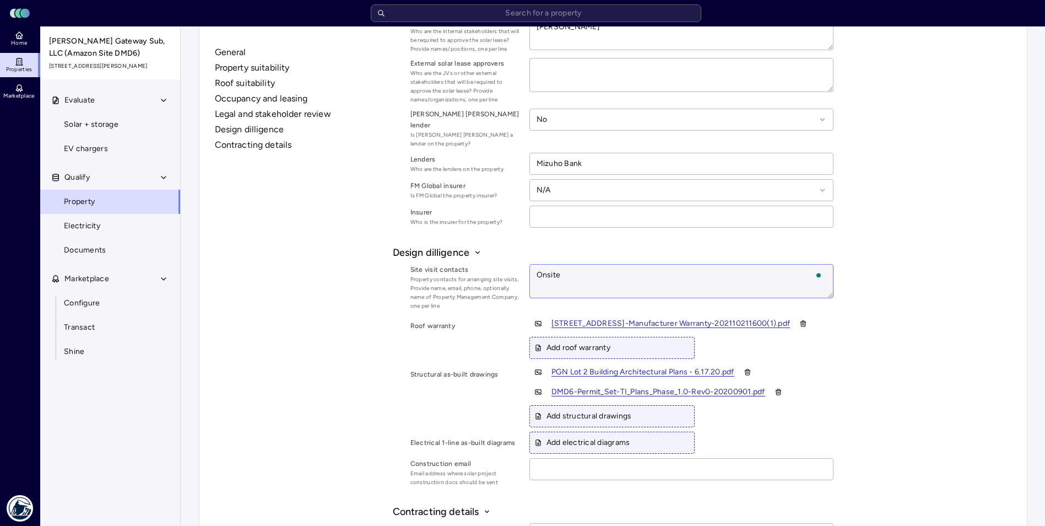
type textarea "x"
type textarea "Onsit"
type textarea "x"
type textarea "Onsi"
type textarea "x"
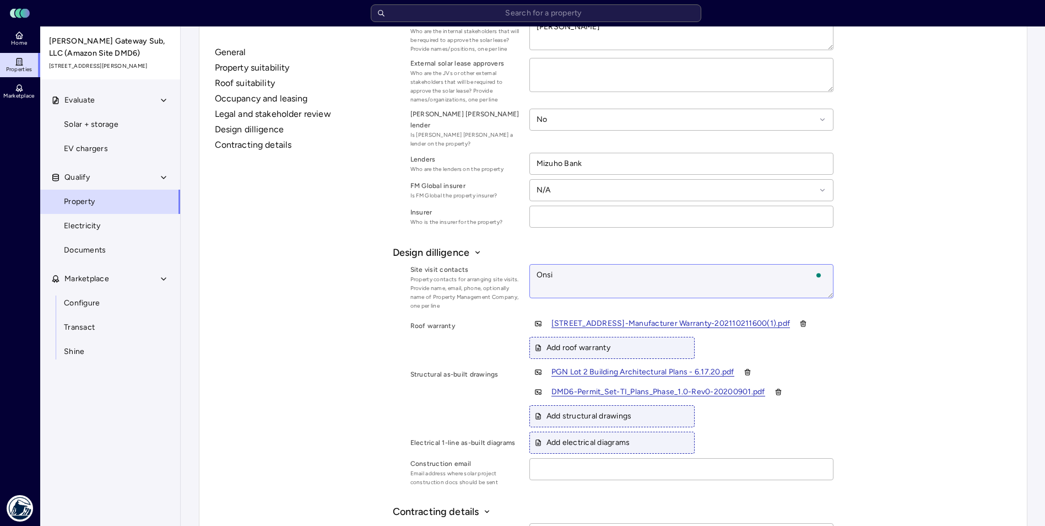
type textarea "Ons"
type textarea "x"
type textarea "On"
type textarea "x"
type textarea "O"
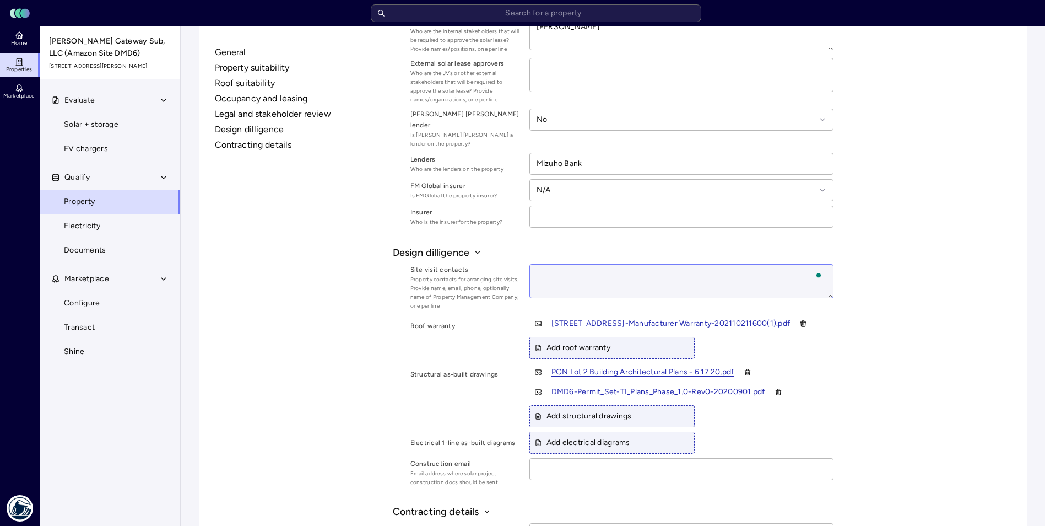
type textarea "x"
type textarea "W"
type textarea "x"
type textarea "A"
type textarea "x"
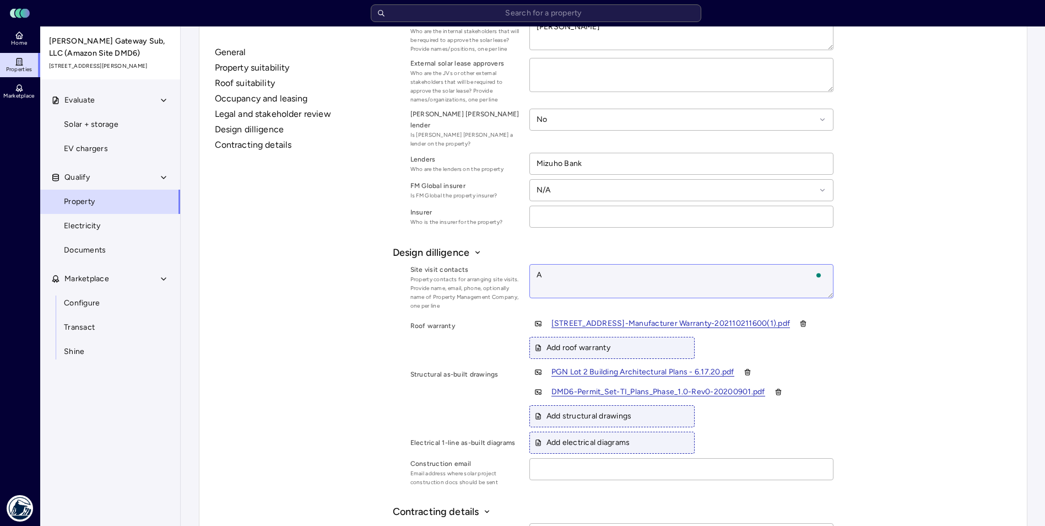
type textarea "Am"
type textarea "x"
type textarea "Ama"
type textarea "x"
type textarea "Amaz"
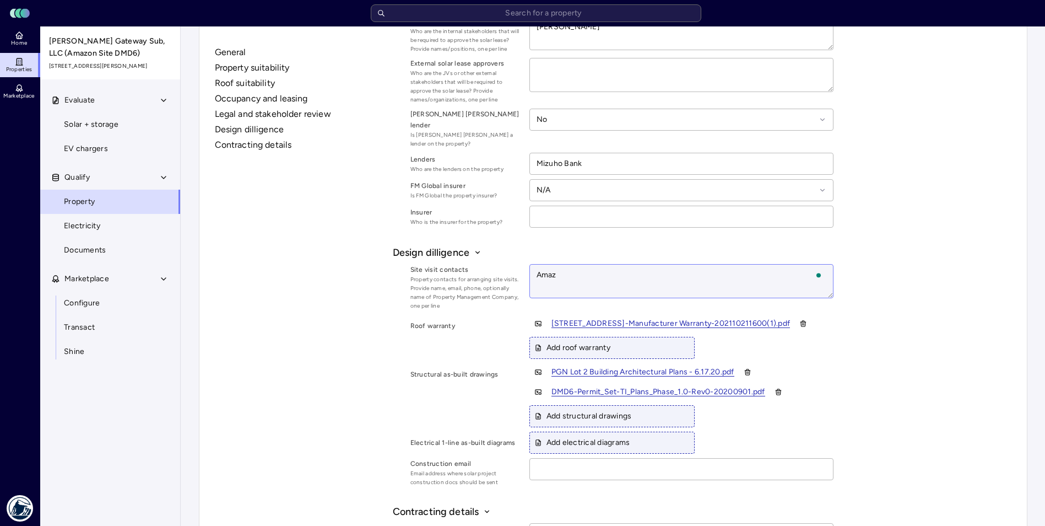
type textarea "x"
type textarea "Amazo"
type textarea "x"
type textarea "Amazon"
type textarea "x"
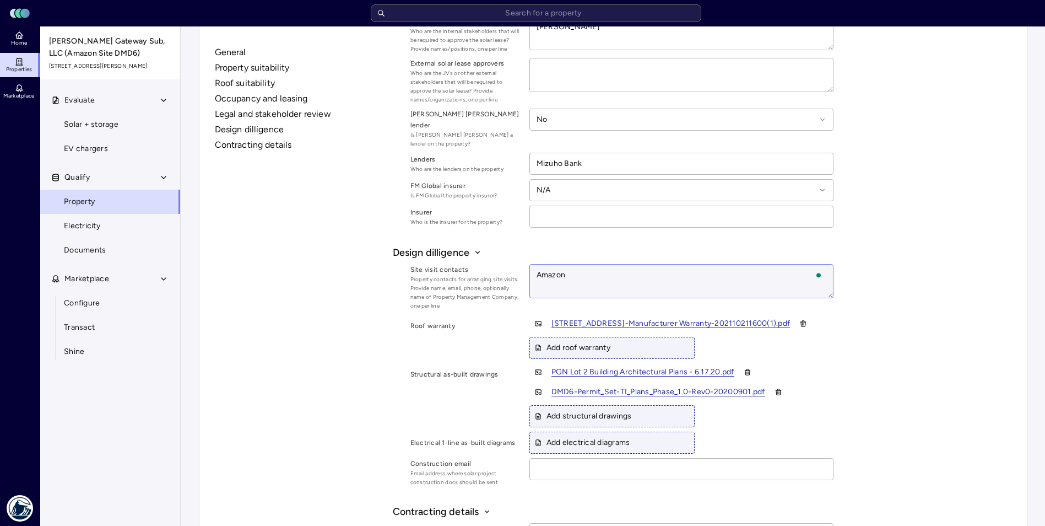
type textarea "Amazon"
type textarea "x"
type textarea "Amazon w"
type textarea "x"
type textarea "Amazon wi"
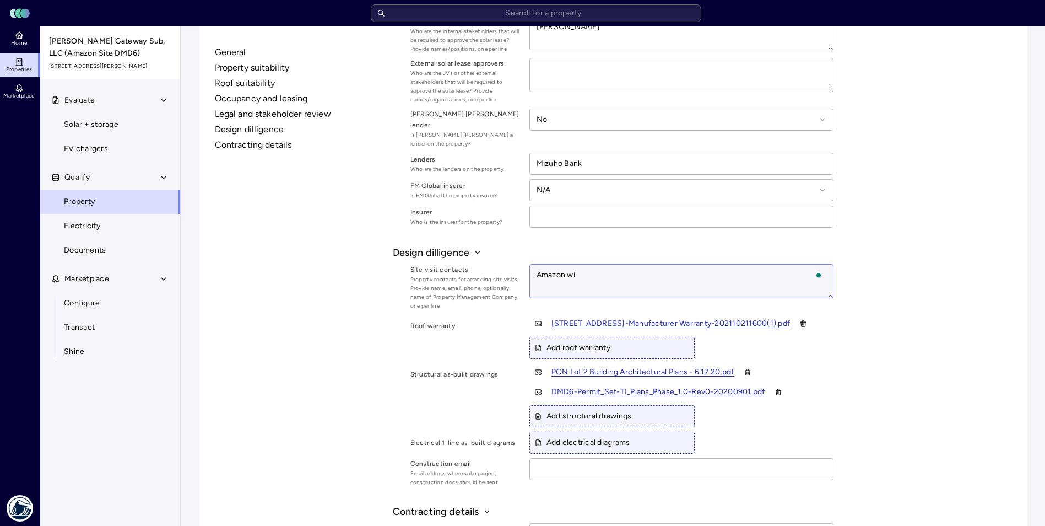
type textarea "x"
type textarea "Amazon wil"
type textarea "x"
type textarea "Amazon will"
type textarea "x"
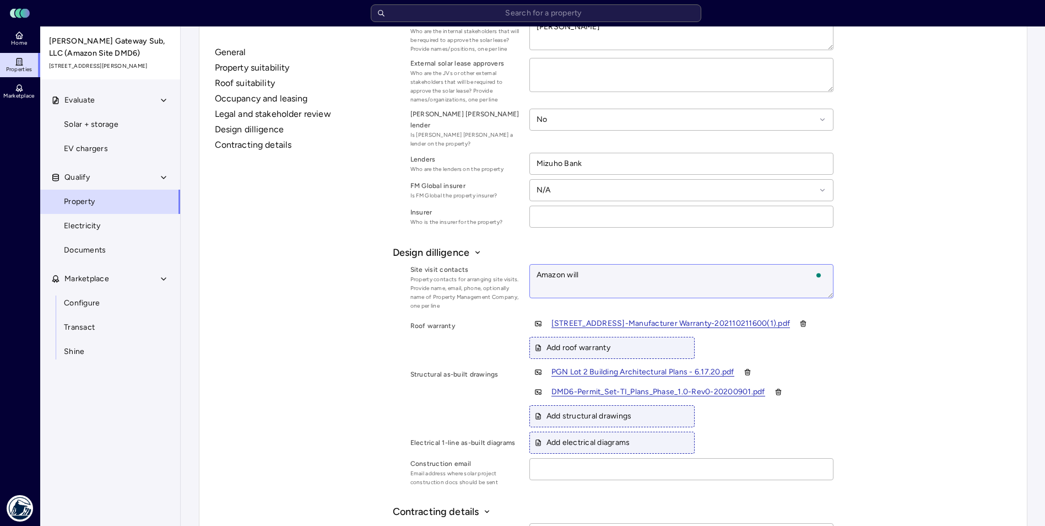
type textarea "Amazon will"
type textarea "x"
type textarea "Amazon will b"
type textarea "x"
type textarea "Amazon will be"
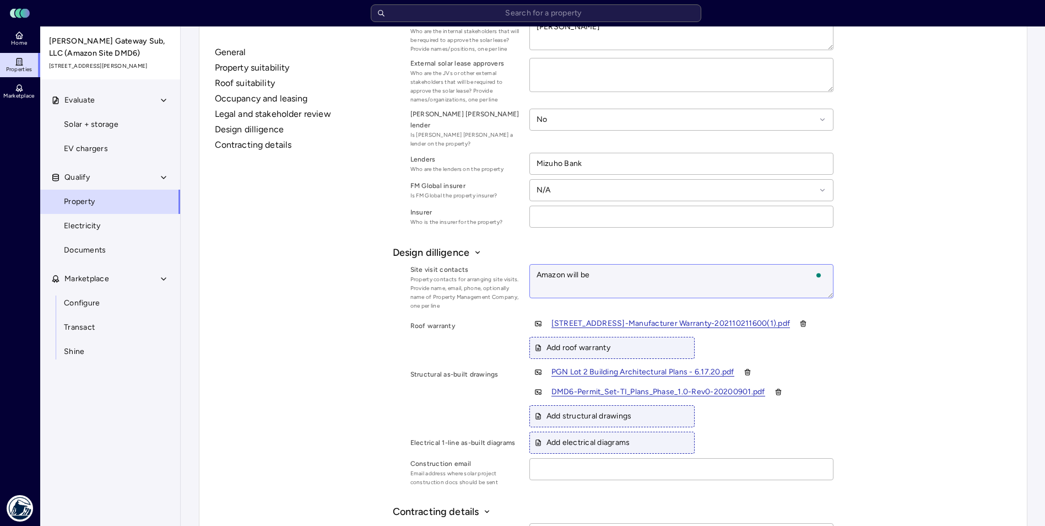
type textarea "x"
type textarea "Amazon will be"
type textarea "x"
type textarea "Amazon will be a"
type textarea "x"
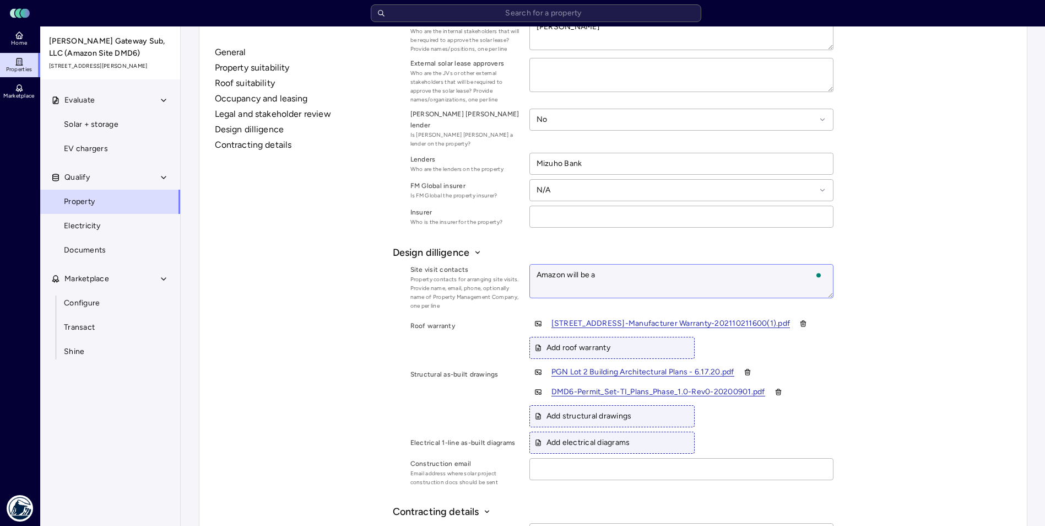
type textarea "Amazon will be ab"
type textarea "x"
type textarea "Amazon will be abl"
type textarea "x"
type textarea "Amazon will be able"
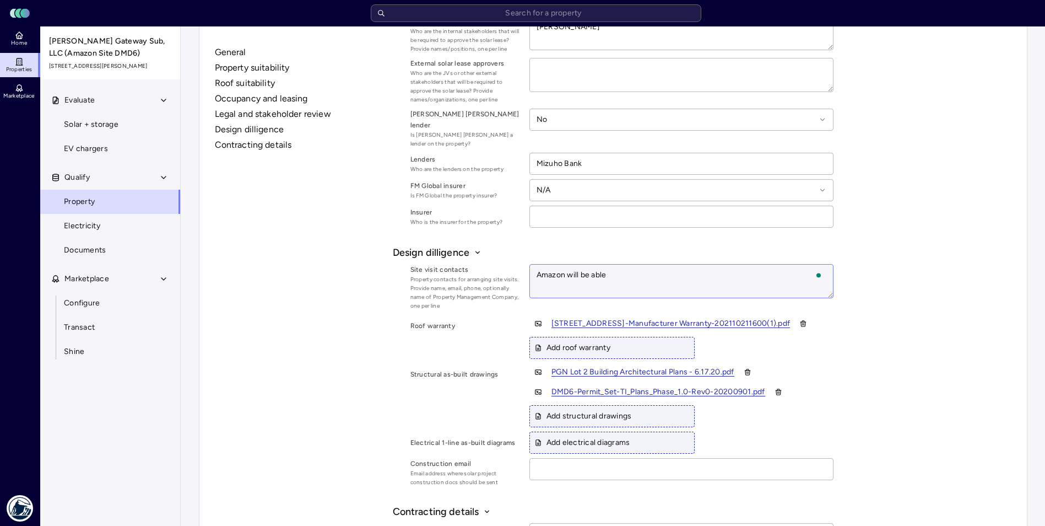
type textarea "x"
type textarea "Amazon will be able t"
type textarea "x"
type textarea "Amazon will be able to"
type textarea "x"
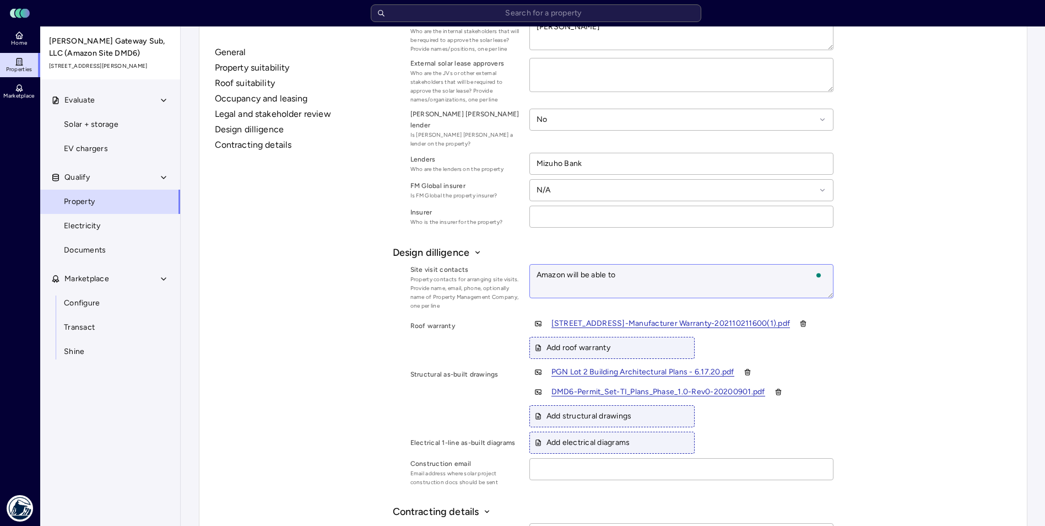
type textarea "Amazon will be able to"
type textarea "x"
type textarea "Amazon will be able to p"
type textarea "x"
type textarea "Amazon will be able to pr"
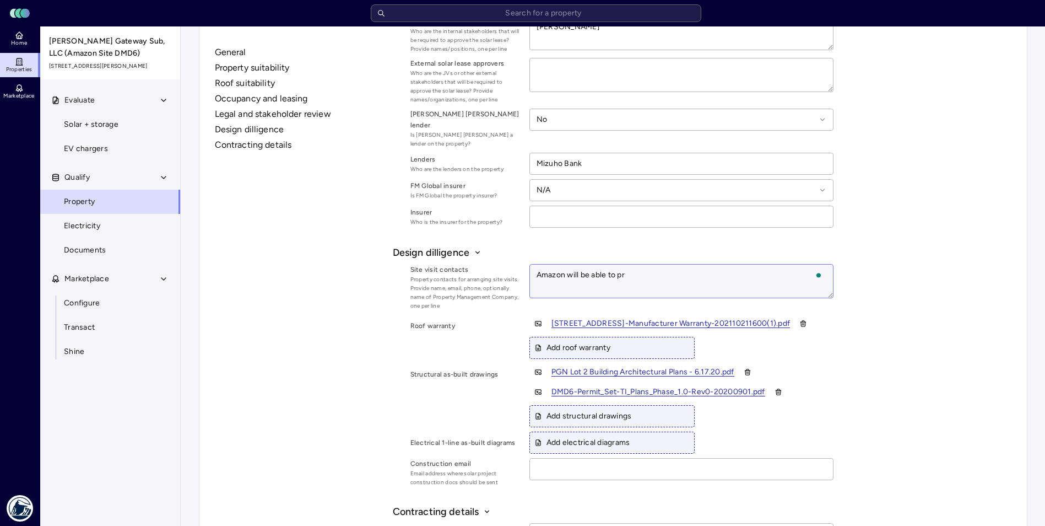
type textarea "x"
type textarea "Amazon will be able to pro"
type textarea "x"
type textarea "Amazon will be able to prov"
type textarea "x"
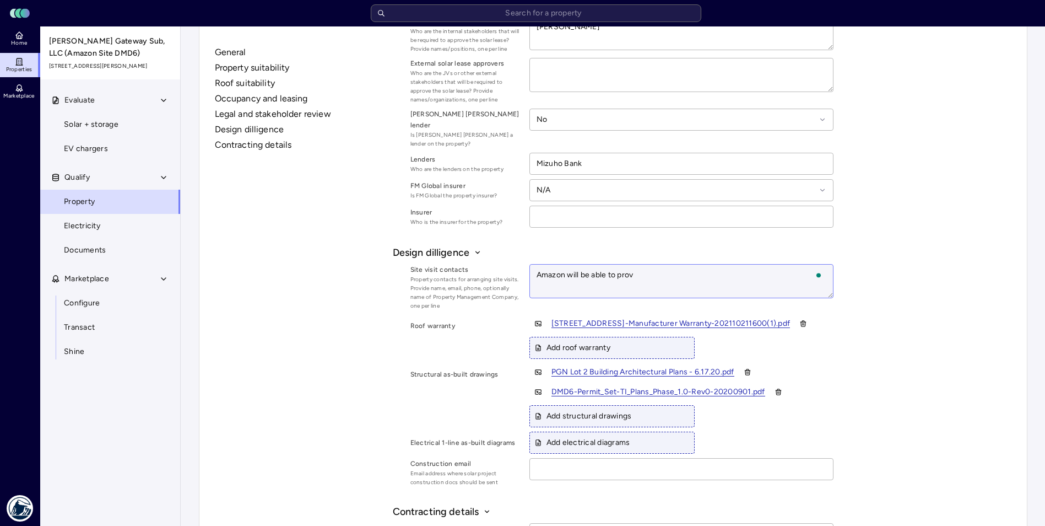
type textarea "Amazon will be able to provi"
type textarea "x"
type textarea "Amazon will be able to provid"
type textarea "x"
type textarea "Amazon will be able to provide"
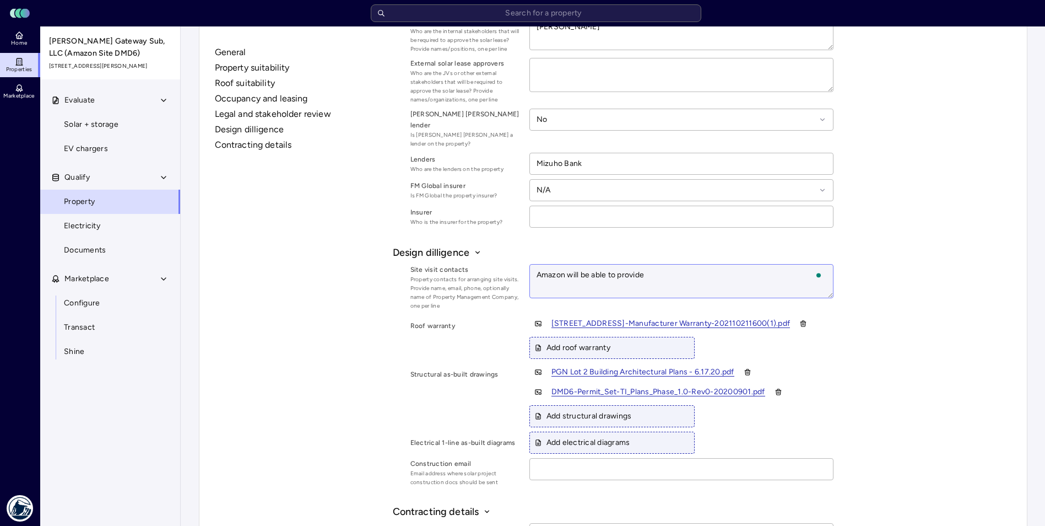
type textarea "x"
type textarea "Amazon will be able to provide"
type textarea "x"
type textarea "Amazon will be able to provide e"
type textarea "x"
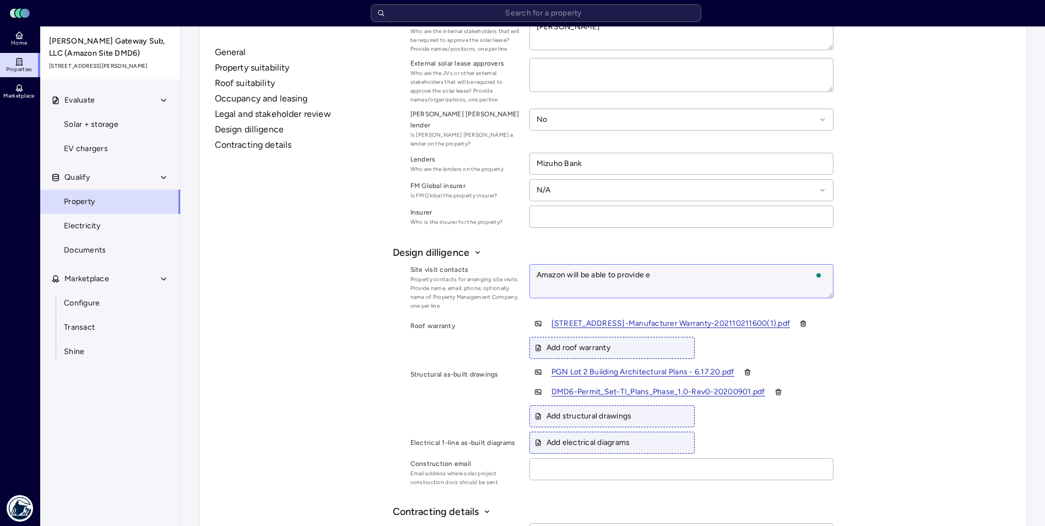
type textarea "Amazon will be able to provide es"
type textarea "x"
type textarea "Amazon will be able to provide esc"
type textarea "x"
type textarea "Amazon will be able to provide esco"
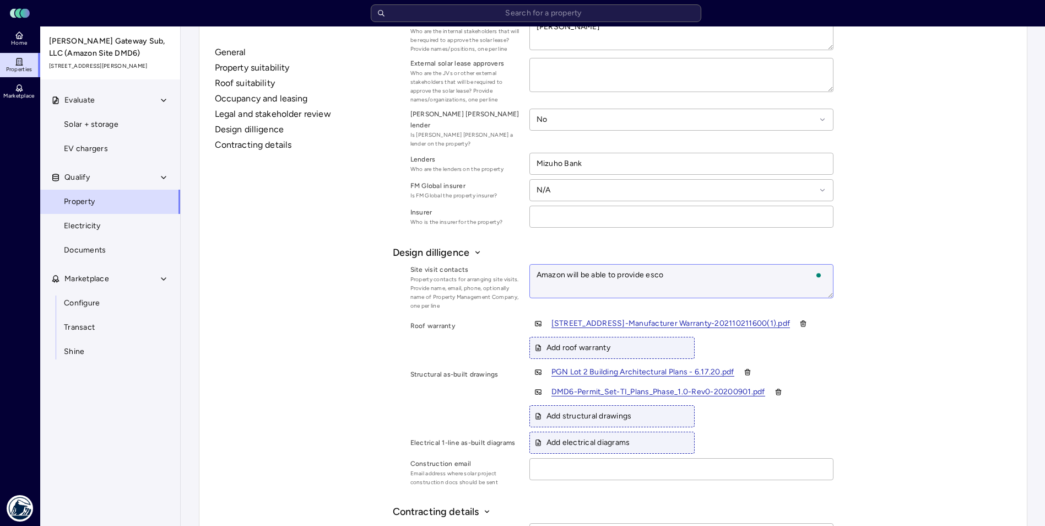
type textarea "x"
type textarea "Amazon will be able to provide escor"
type textarea "x"
type textarea "Amazon will be able to provide escort"
type textarea "x"
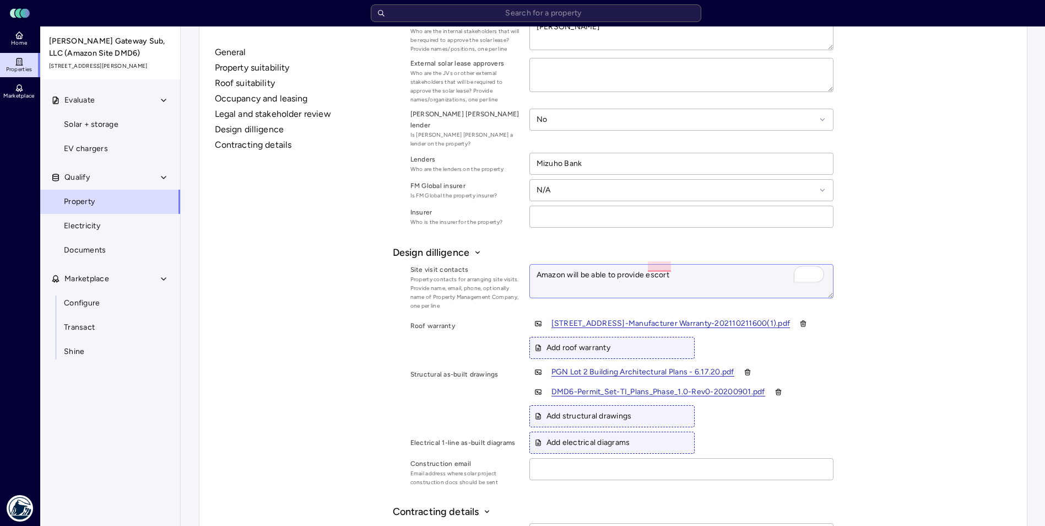
type textarea "Amazon will be able to provide escort;"
type textarea "x"
type textarea "Amazon will be able to provide escort;"
type textarea "x"
type textarea "Amazon will be able to provide escort; c"
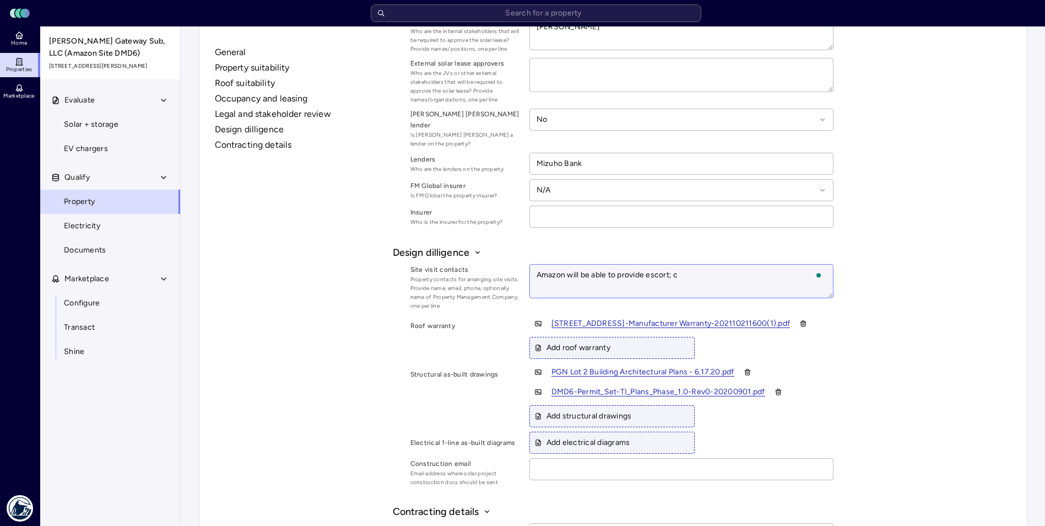
type textarea "x"
type textarea "Amazon will be able to provide escort; co"
type textarea "x"
type textarea "Amazon will be able to provide escort; coo"
type textarea "x"
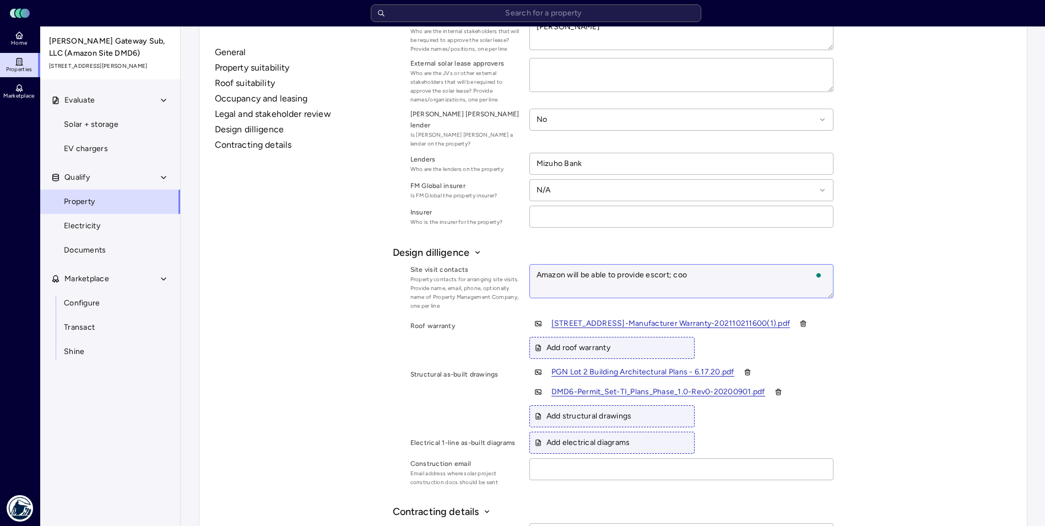
type textarea "Amazon will be able to provide escort; coor"
type textarea "x"
type textarea "Amazon will be able to provide escort; coord"
type textarea "x"
type textarea "Amazon will be able to provide escort; coordi"
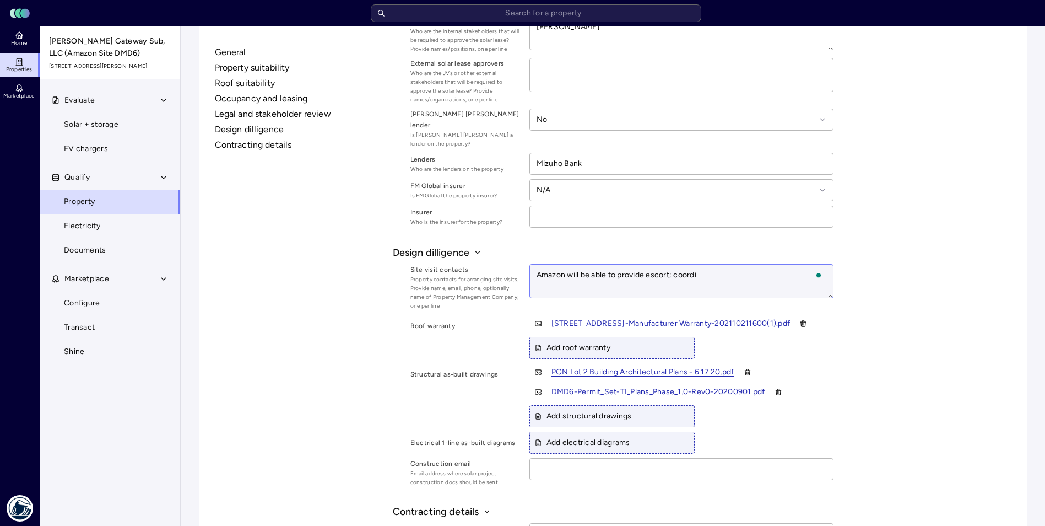
type textarea "x"
type textarea "Amazon will be able to provide escort; coordin"
type textarea "x"
type textarea "Amazon will be able to provide escort; coordina"
type textarea "x"
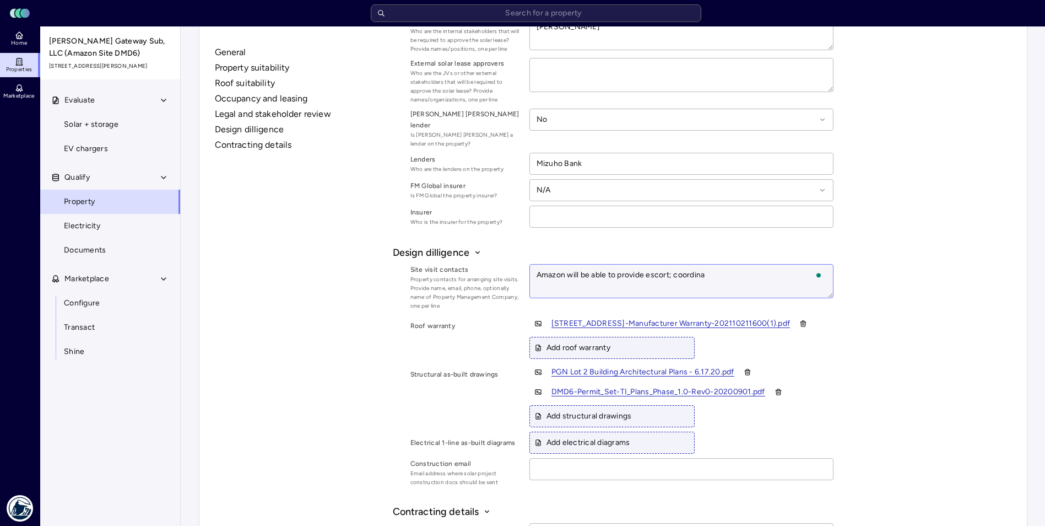
type textarea "Amazon will be able to provide escort; coordinat"
type textarea "x"
type textarea "Amazon will be able to provide escort; coordinate"
type textarea "x"
type textarea "Amazon will be able to provide escort; coordinate"
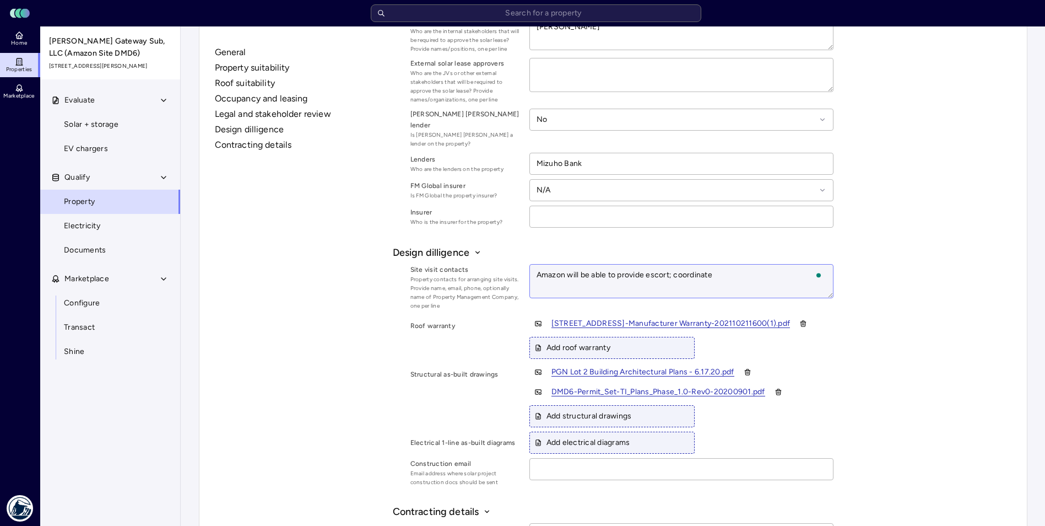
type textarea "x"
type textarea "Amazon will be able to provide escort; coordinate t"
type textarea "x"
type textarea "Amazon will be able to provide escort; coordinate th"
type textarea "x"
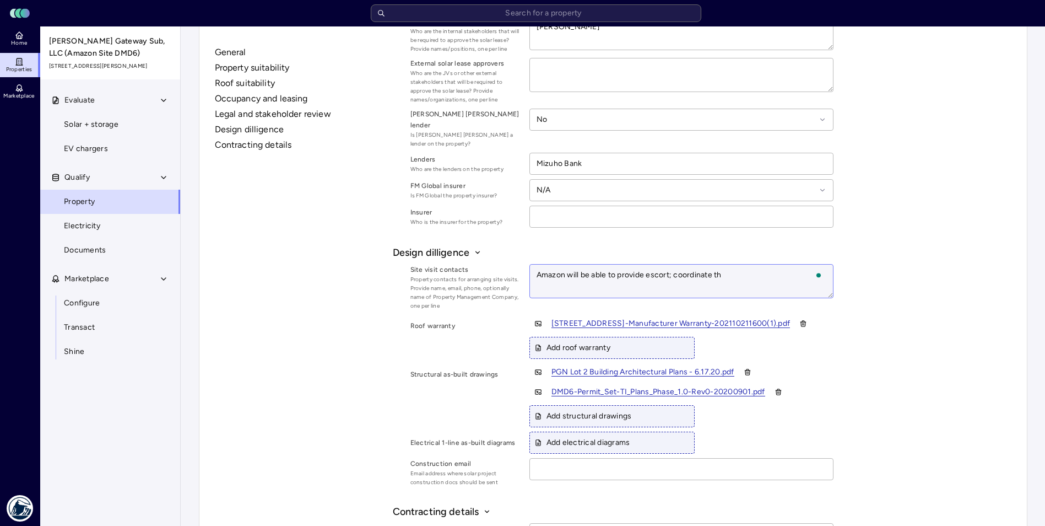
type textarea "Amazon will be able to provide escort; coordinate thr"
type textarea "x"
type textarea "Amazon will be able to provide escort; coordinate thro"
type textarea "x"
type textarea "Amazon will be able to provide escort; coordinate throu"
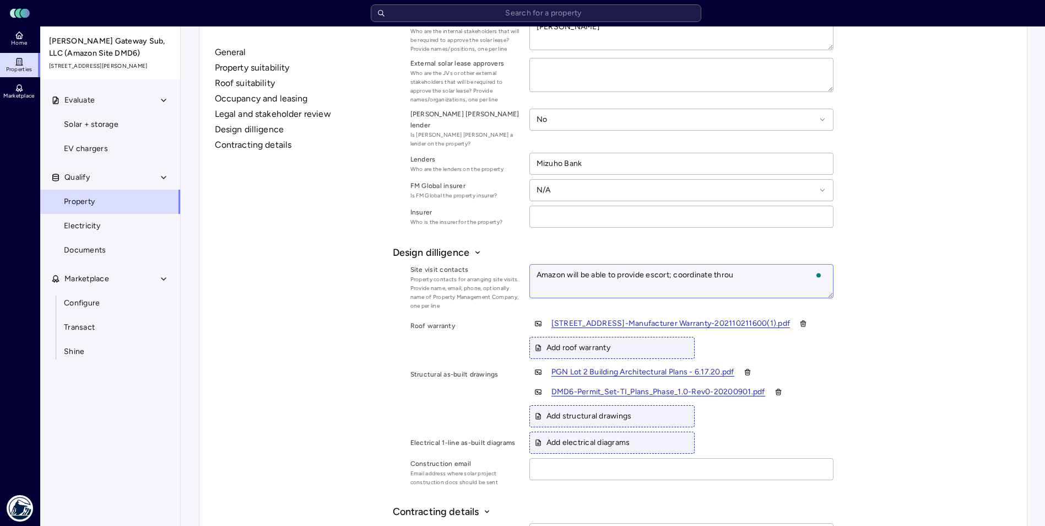
type textarea "x"
type textarea "Amazon will be able to provide escort; coordinate throug"
type textarea "x"
type textarea "Amazon will be able to provide escort; coordinate through"
type textarea "x"
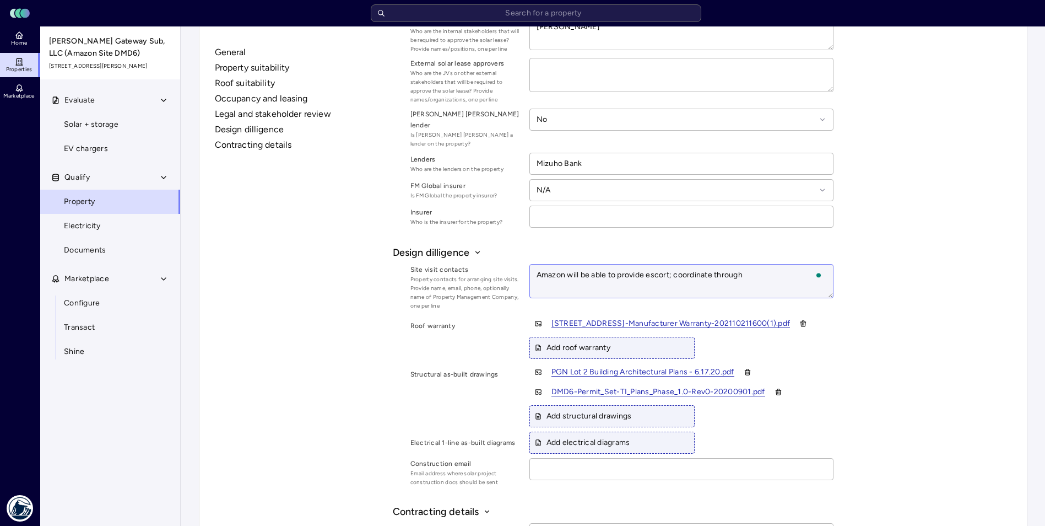
type textarea "Amazon will be able to provide escort; coordinate through"
type textarea "x"
type textarea "Amazon will be able to provide escort; coordinate through P"
type textarea "x"
type textarea "Amazon will be able to provide escort; coordinate through PM"
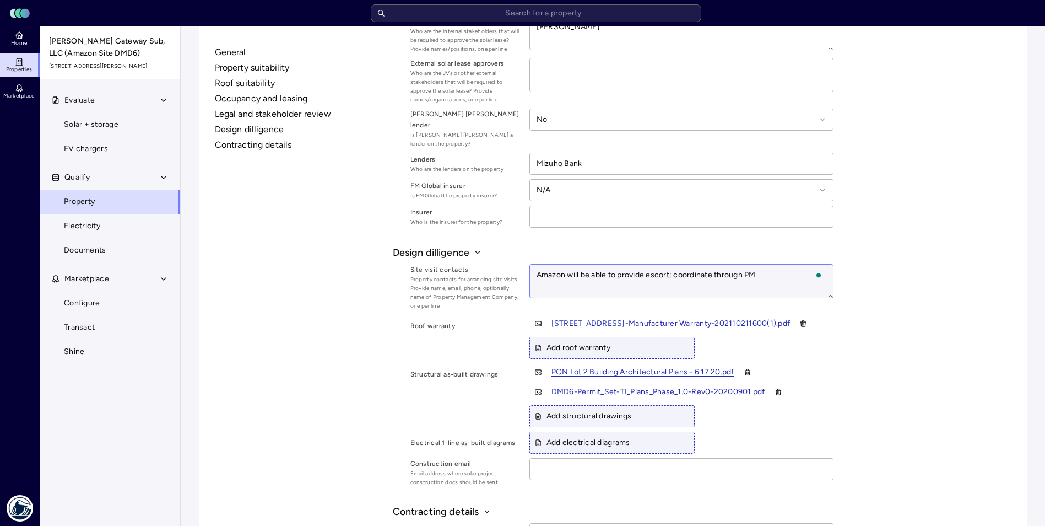
type textarea "x"
type textarea "Amazon will be able to provide escort; coordinate through PM"
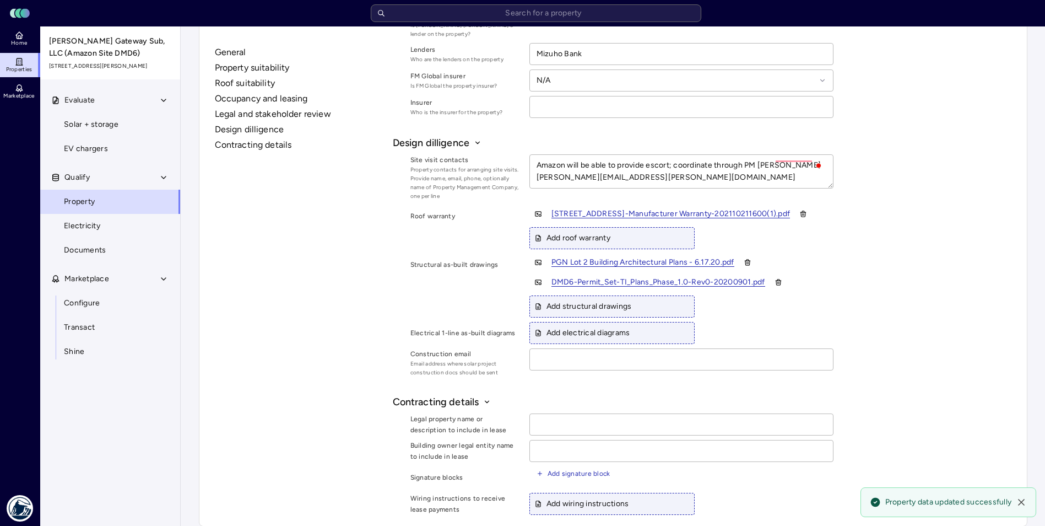
scroll to position [1436, 0]
click at [566, 350] on input at bounding box center [681, 358] width 303 height 21
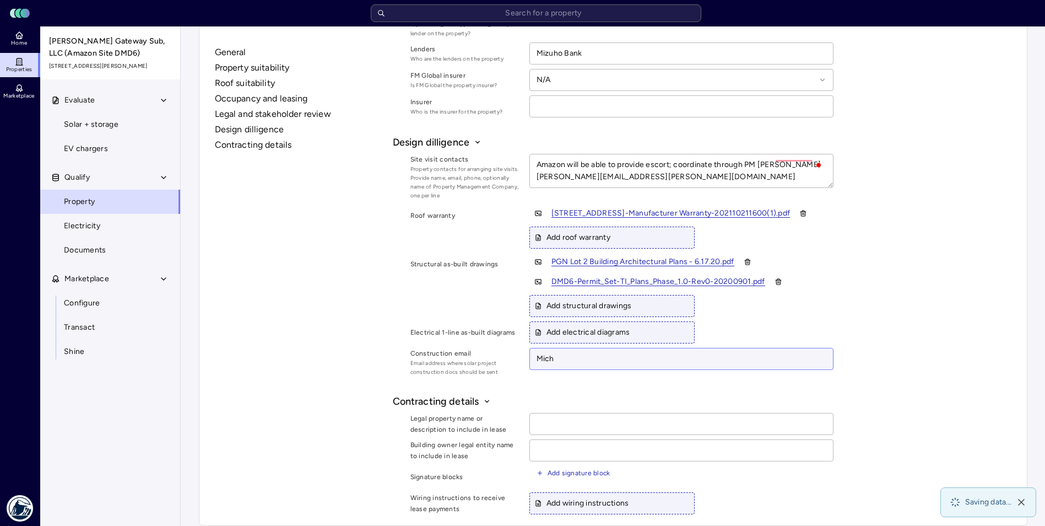
click at [692, 349] on input "Mich" at bounding box center [681, 358] width 303 height 21
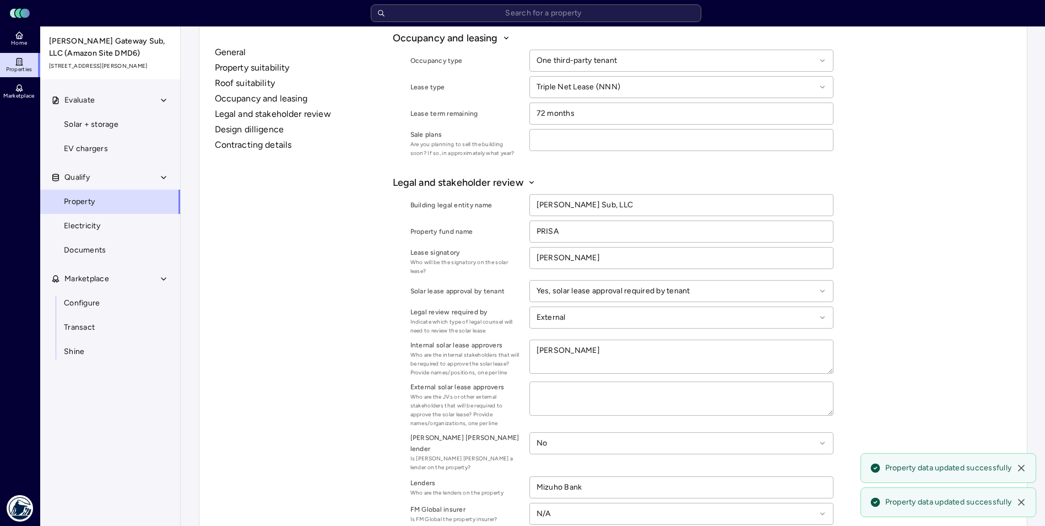
scroll to position [885, 0]
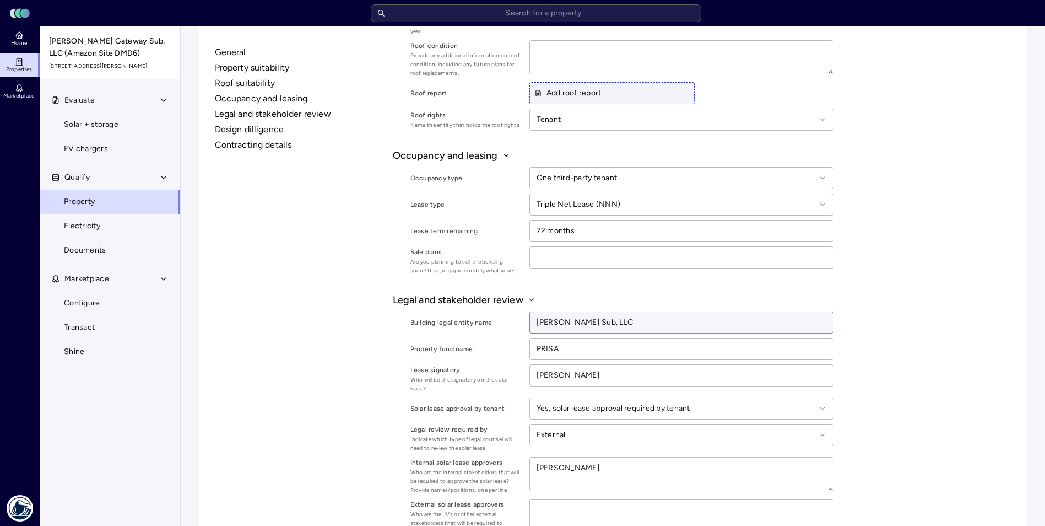
click at [577, 322] on input "[PERSON_NAME] Sub, LLC" at bounding box center [681, 322] width 303 height 21
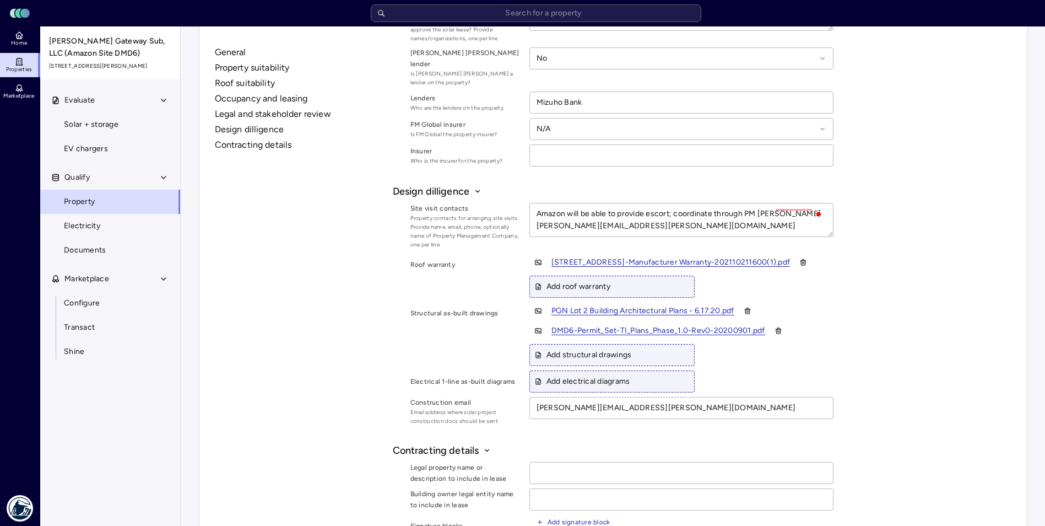
scroll to position [1436, 0]
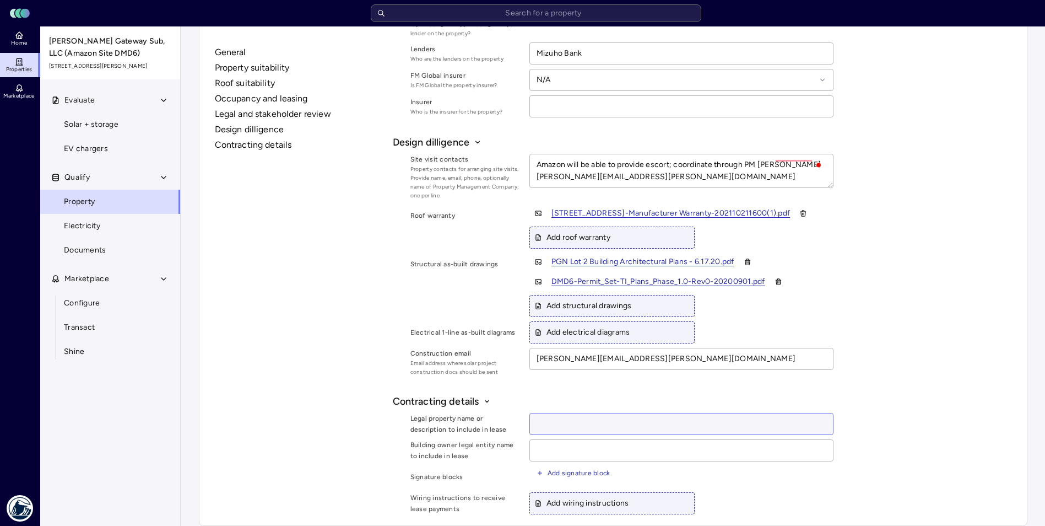
click at [549, 415] on input at bounding box center [681, 423] width 303 height 21
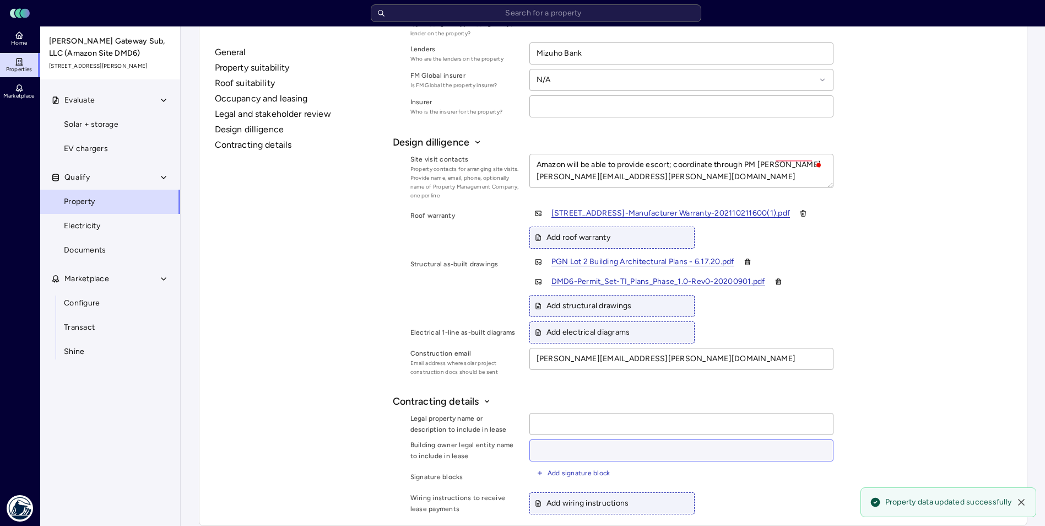
click at [544, 440] on input at bounding box center [681, 450] width 303 height 21
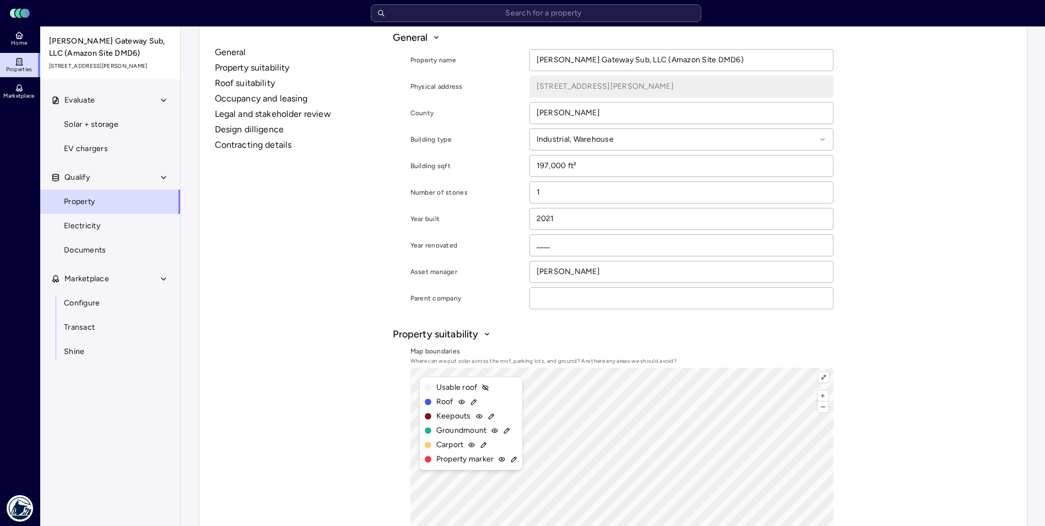
scroll to position [3, 0]
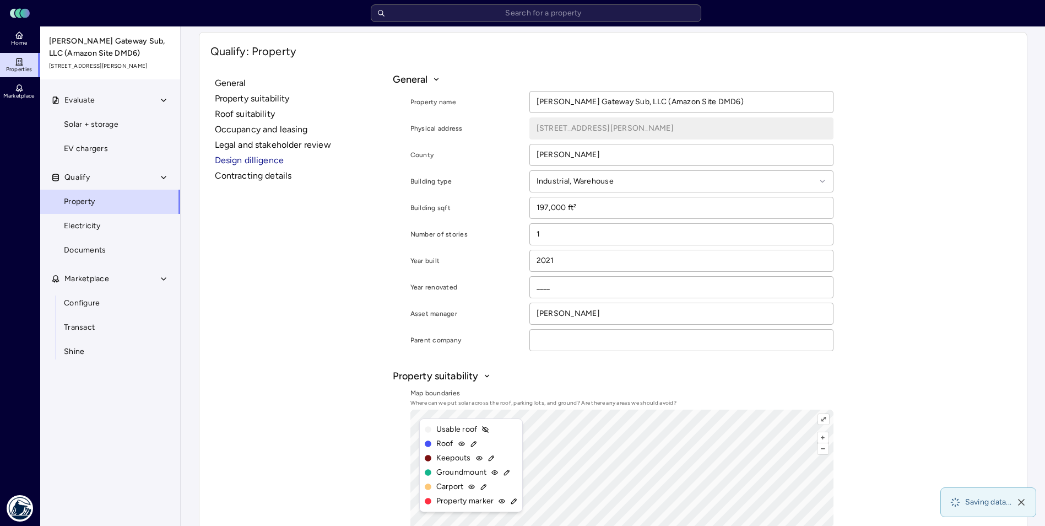
click at [260, 159] on button "Design dilligence" at bounding box center [302, 160] width 174 height 13
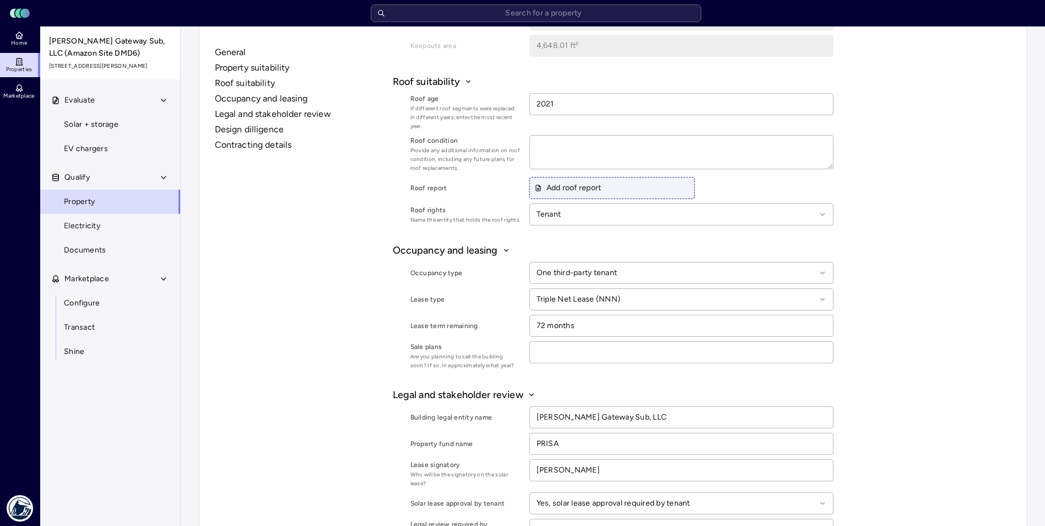
scroll to position [775, 0]
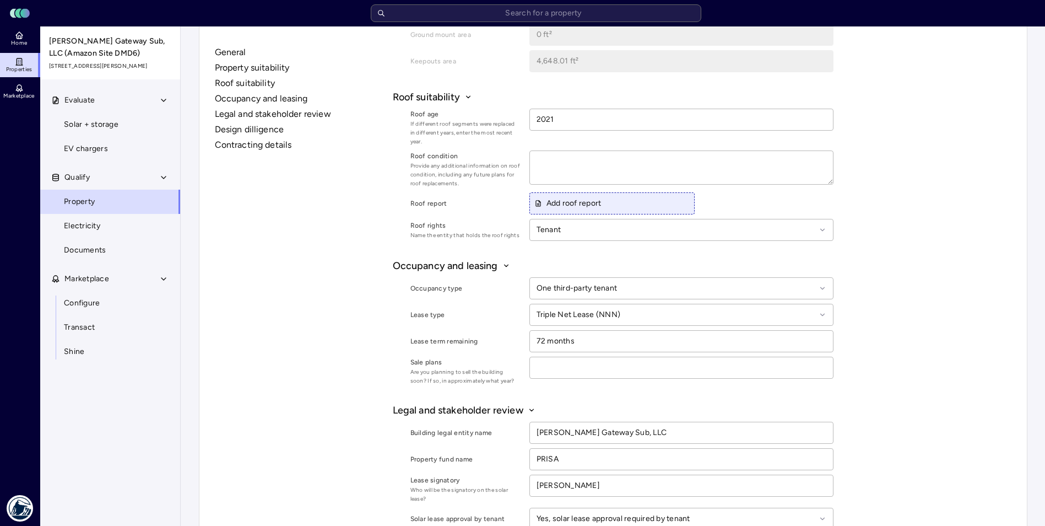
click at [558, 202] on span "Add roof report" at bounding box center [568, 203] width 67 height 12
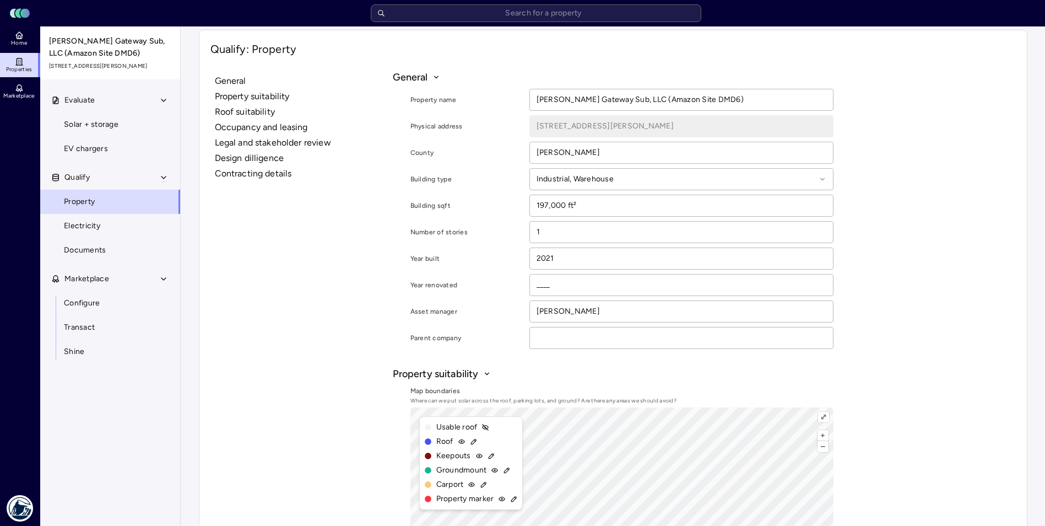
scroll to position [0, 0]
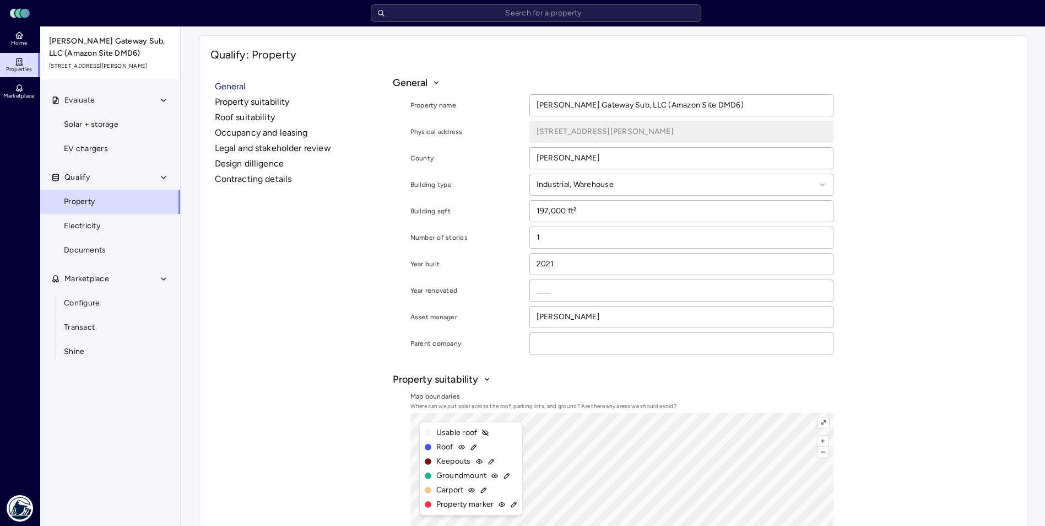
click at [230, 84] on button "General" at bounding box center [302, 86] width 174 height 13
click at [19, 31] on icon at bounding box center [19, 35] width 9 height 9
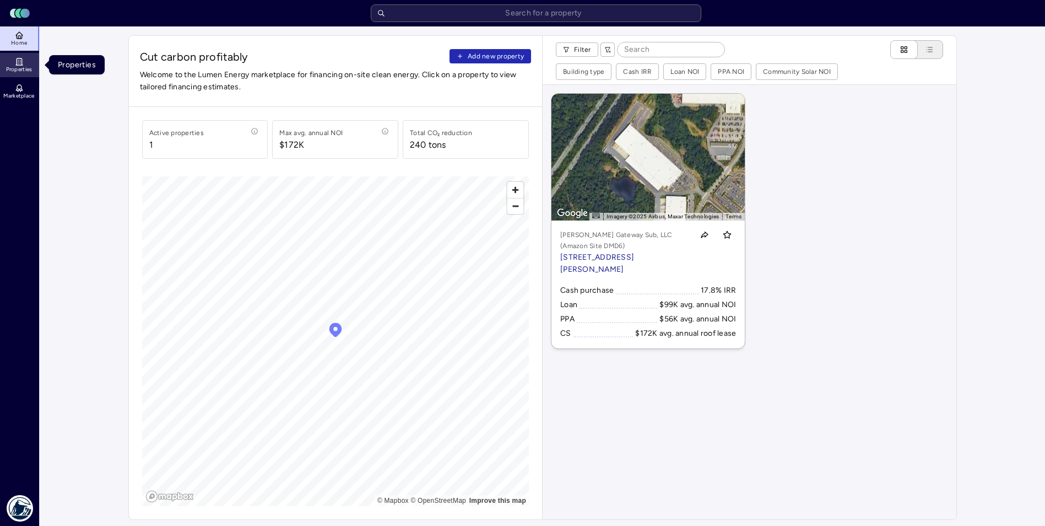
click at [21, 68] on span "Properties" at bounding box center [19, 69] width 26 height 7
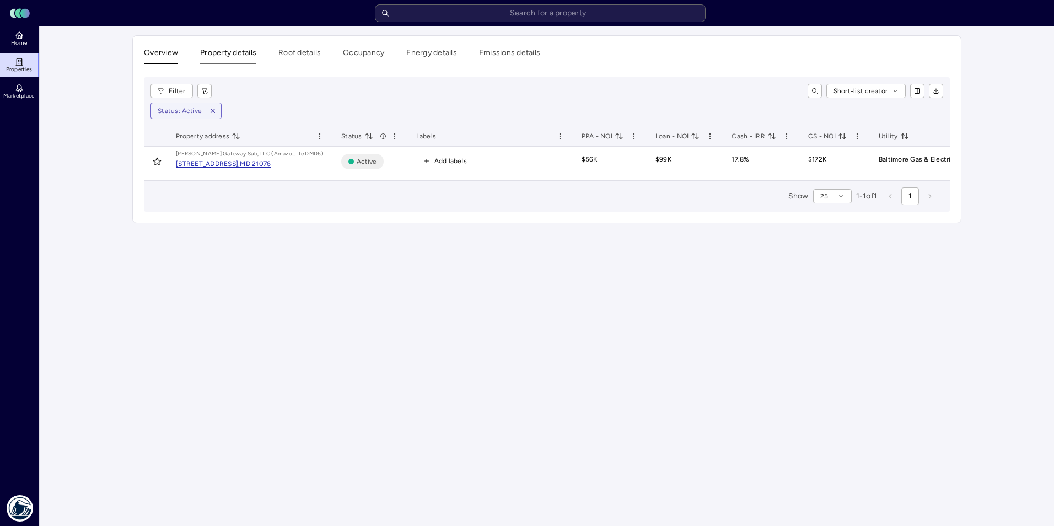
click at [244, 55] on button "Property details" at bounding box center [228, 55] width 56 height 17
click at [233, 56] on button "Property details" at bounding box center [228, 55] width 56 height 17
click at [228, 163] on div "[STREET_ADDRESS]," at bounding box center [208, 163] width 64 height 7
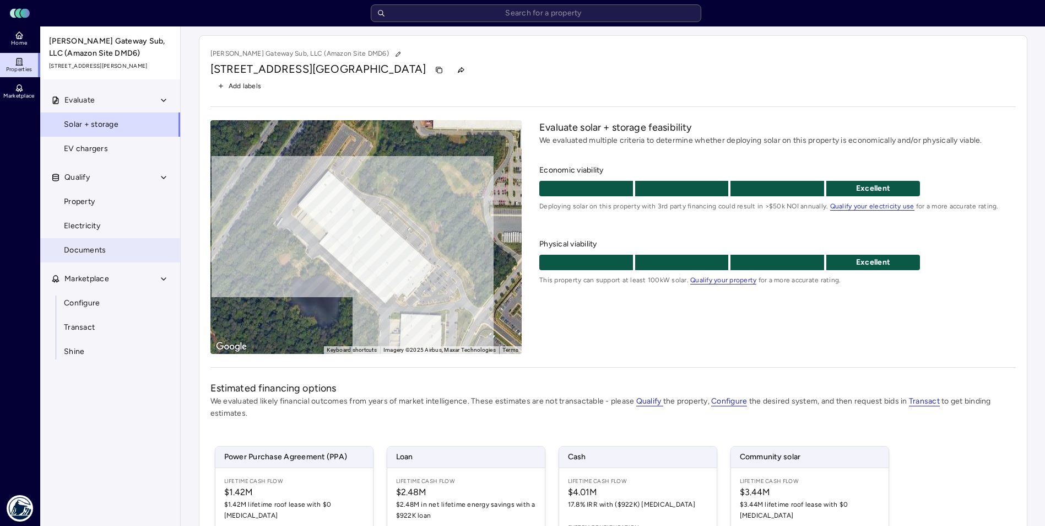
click at [94, 253] on span "Documents" at bounding box center [85, 250] width 42 height 12
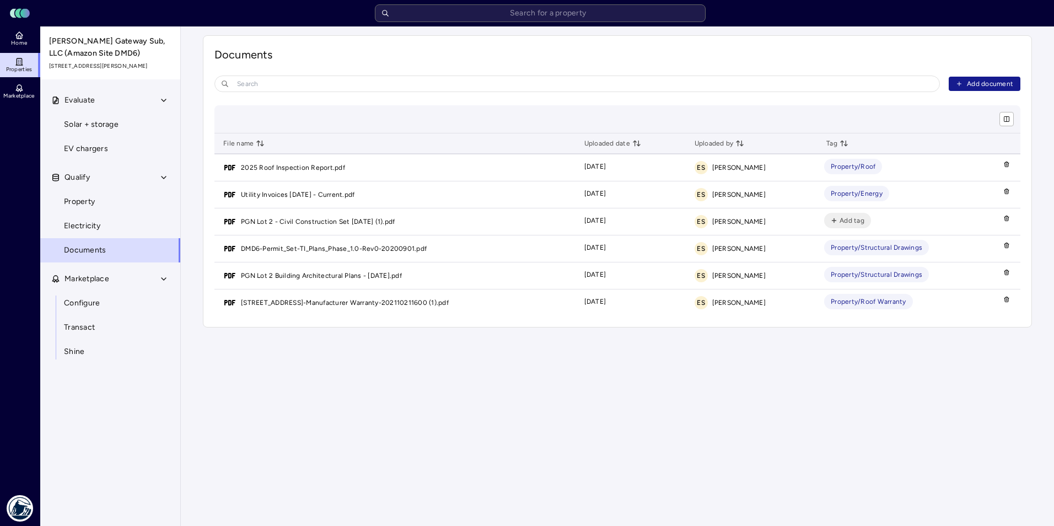
click at [971, 83] on span "Add document" at bounding box center [990, 83] width 46 height 11
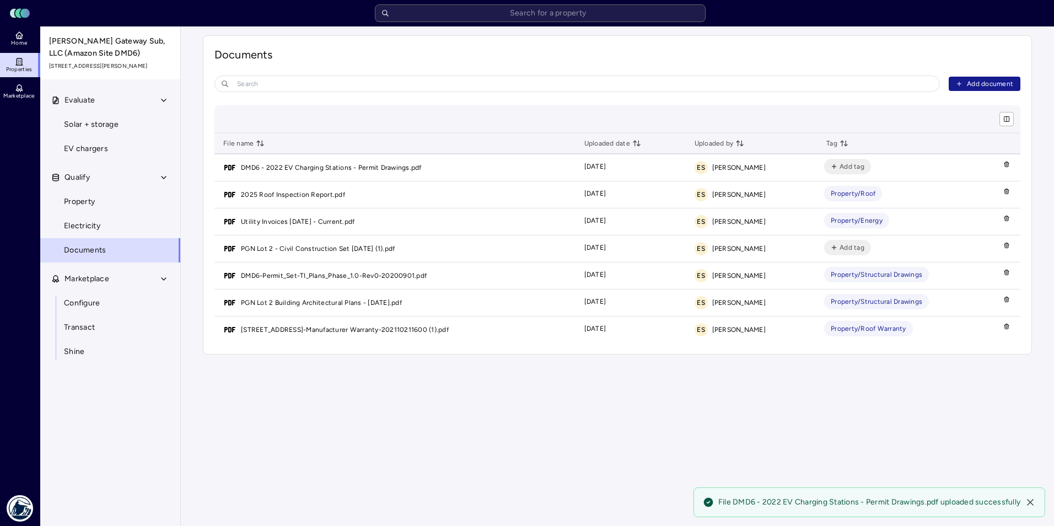
click at [976, 82] on span "Add document" at bounding box center [990, 83] width 46 height 11
click at [968, 79] on span "Add document" at bounding box center [990, 83] width 46 height 11
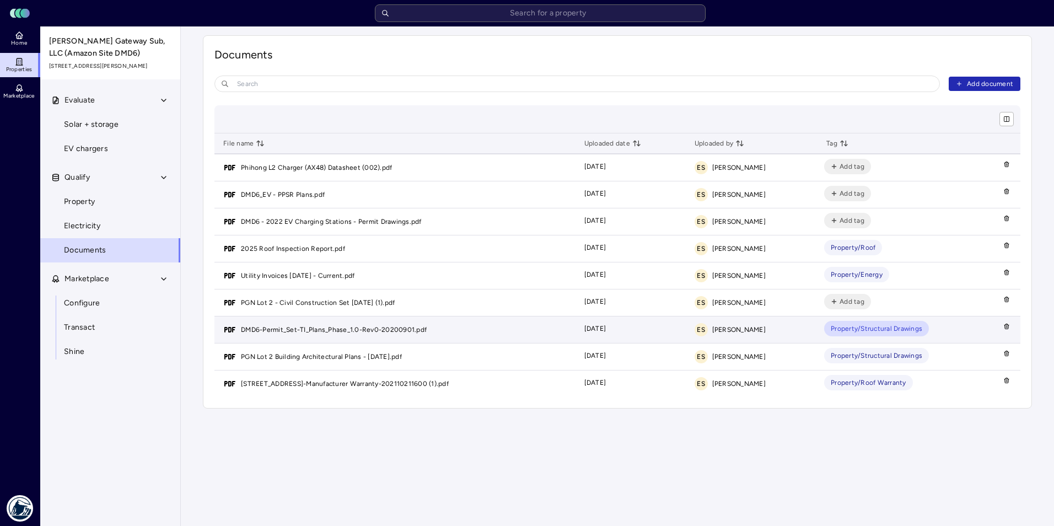
click at [333, 327] on link "DMD6-Permit_Set-TI_Plans_Phase_1.0-Rev0-20200901.pdf" at bounding box center [334, 329] width 186 height 11
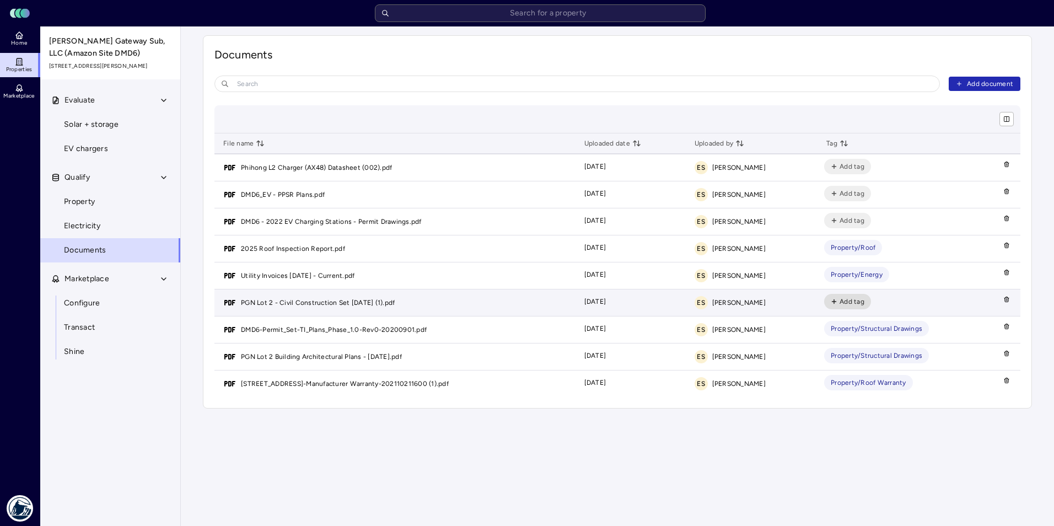
click at [834, 302] on icon "button" at bounding box center [834, 302] width 0 height 4
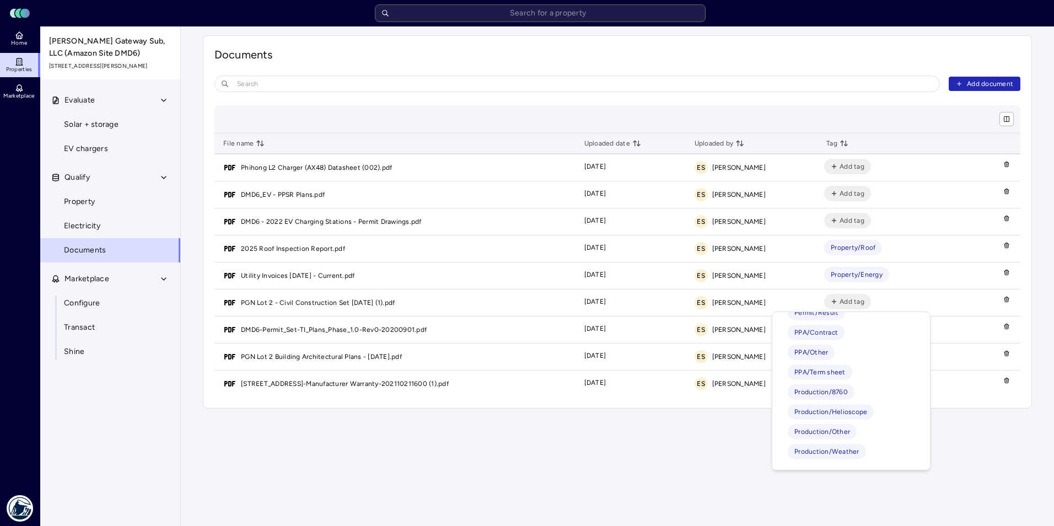
scroll to position [554, 0]
click at [714, 471] on main "Your estimates have been updated Documents Add document File name Uploaded date…" at bounding box center [617, 275] width 873 height 499
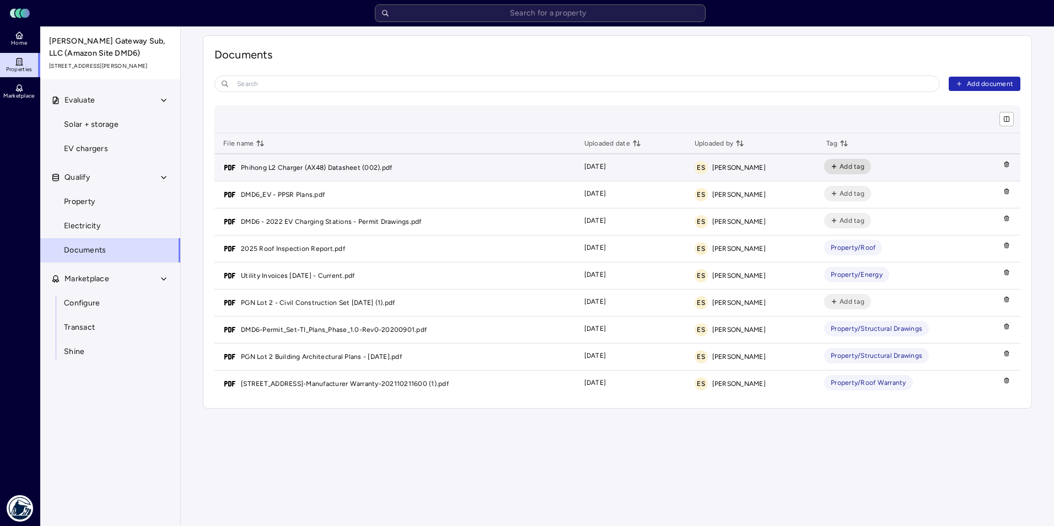
click at [860, 167] on span "Add tag" at bounding box center [851, 166] width 25 height 11
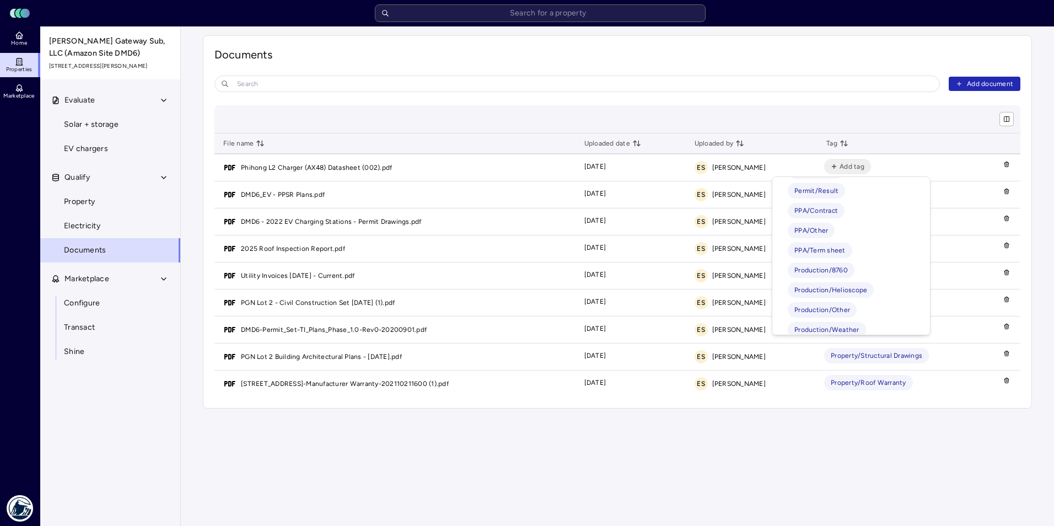
scroll to position [551, 0]
click at [556, 71] on div "Documents Add document File name Uploaded date Uploaded by Tag Phihong L2 Charg…" at bounding box center [617, 221] width 829 height 373
